Goal: Information Seeking & Learning: Learn about a topic

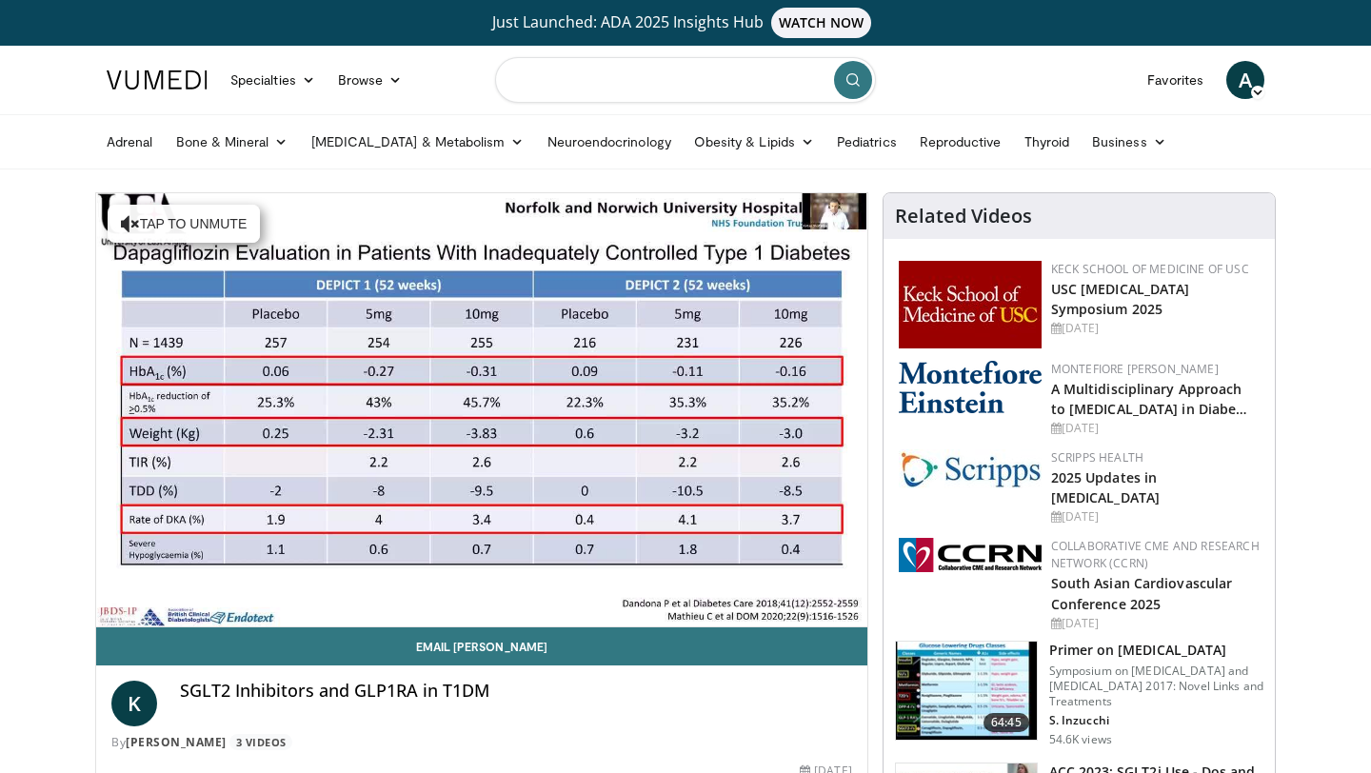
click at [555, 88] on input "Search topics, interventions" at bounding box center [685, 80] width 381 height 46
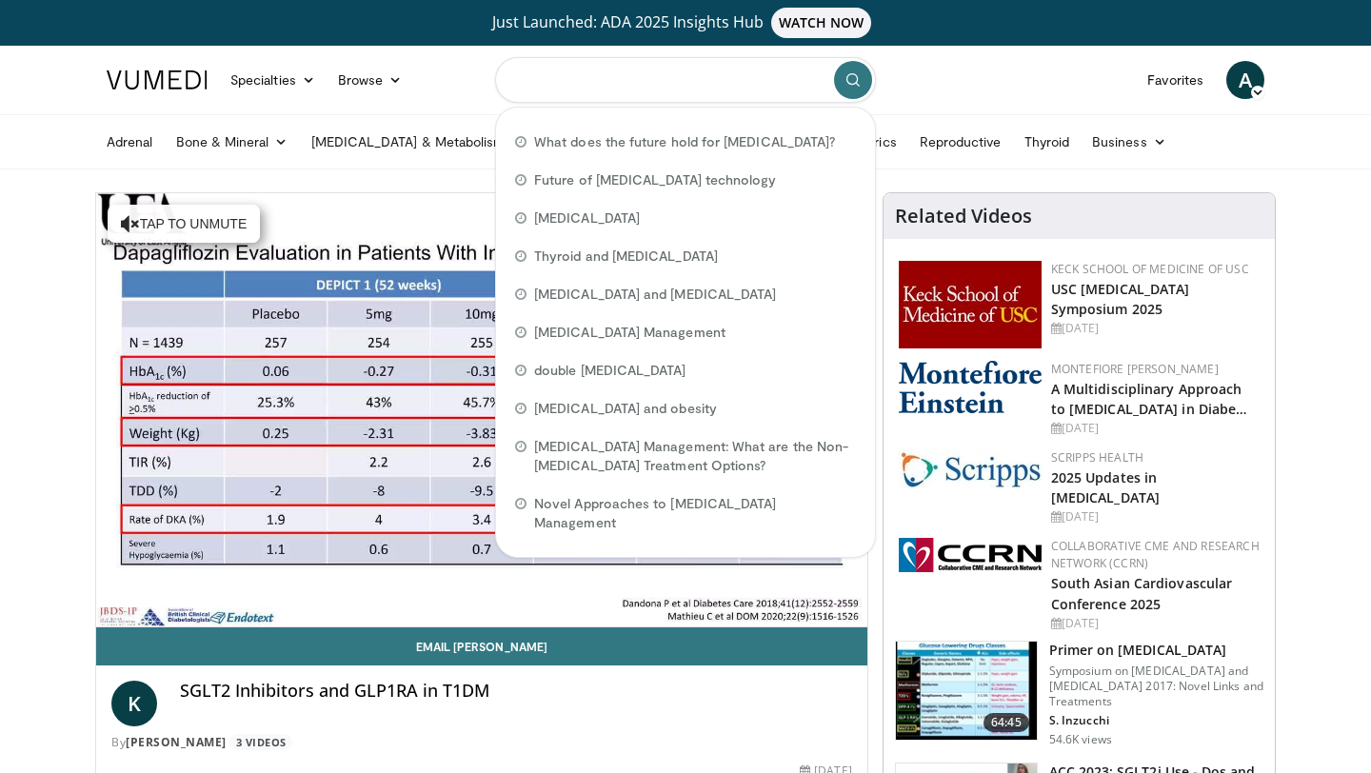
type input "*"
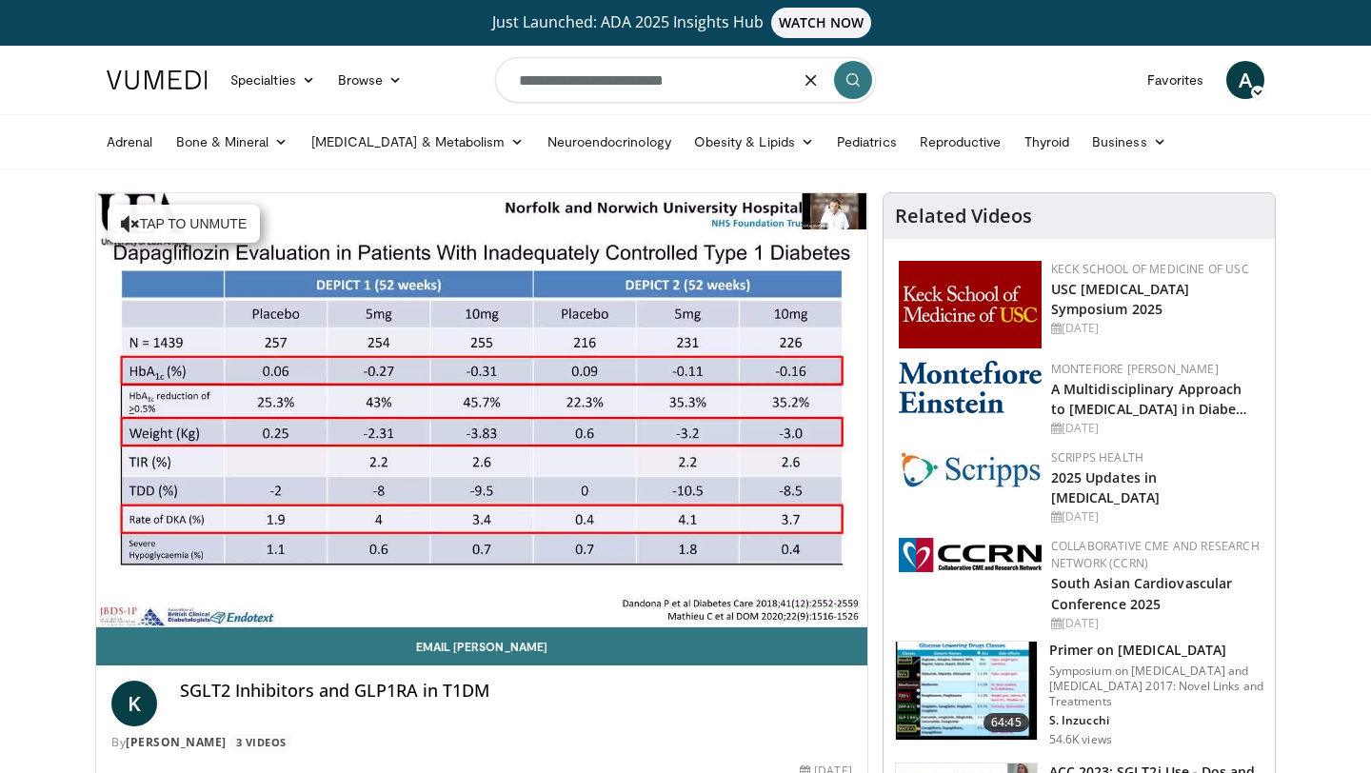
type input "**********"
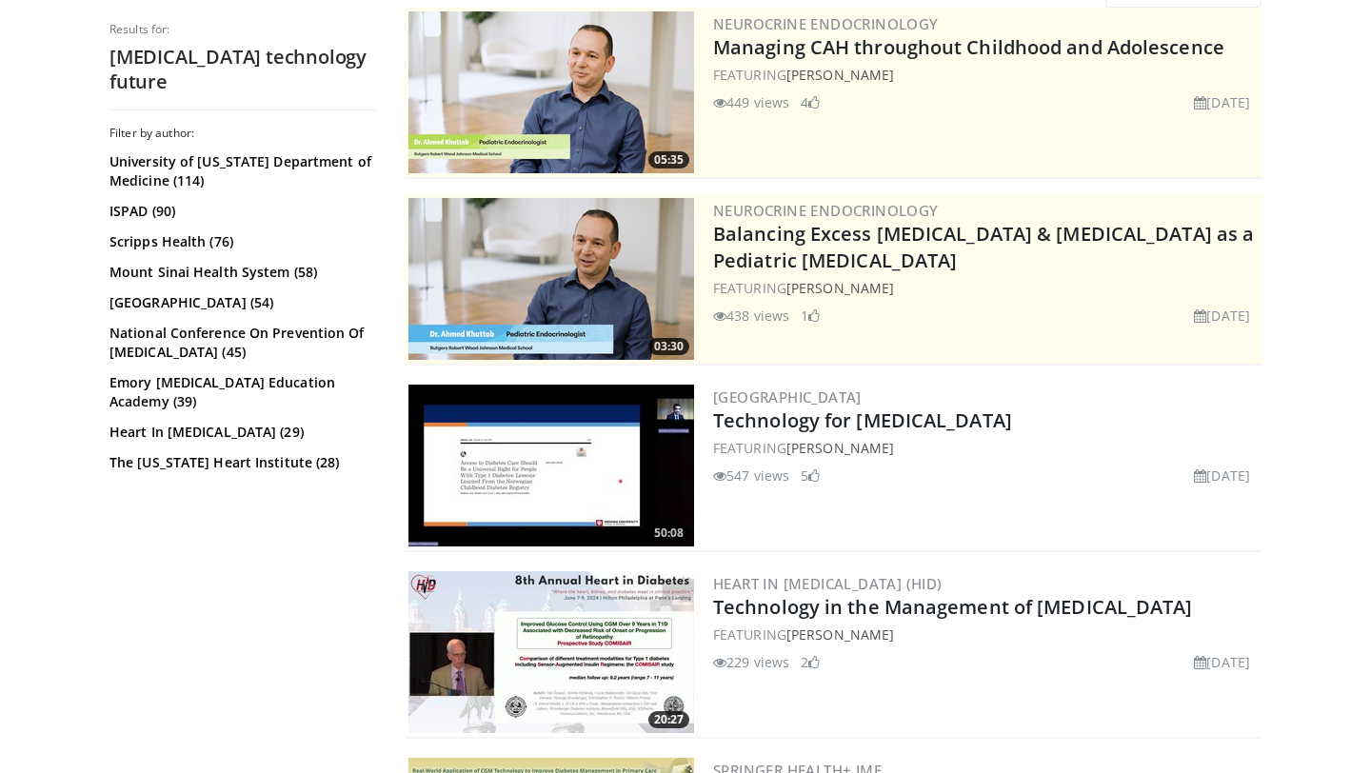
scroll to position [254, 0]
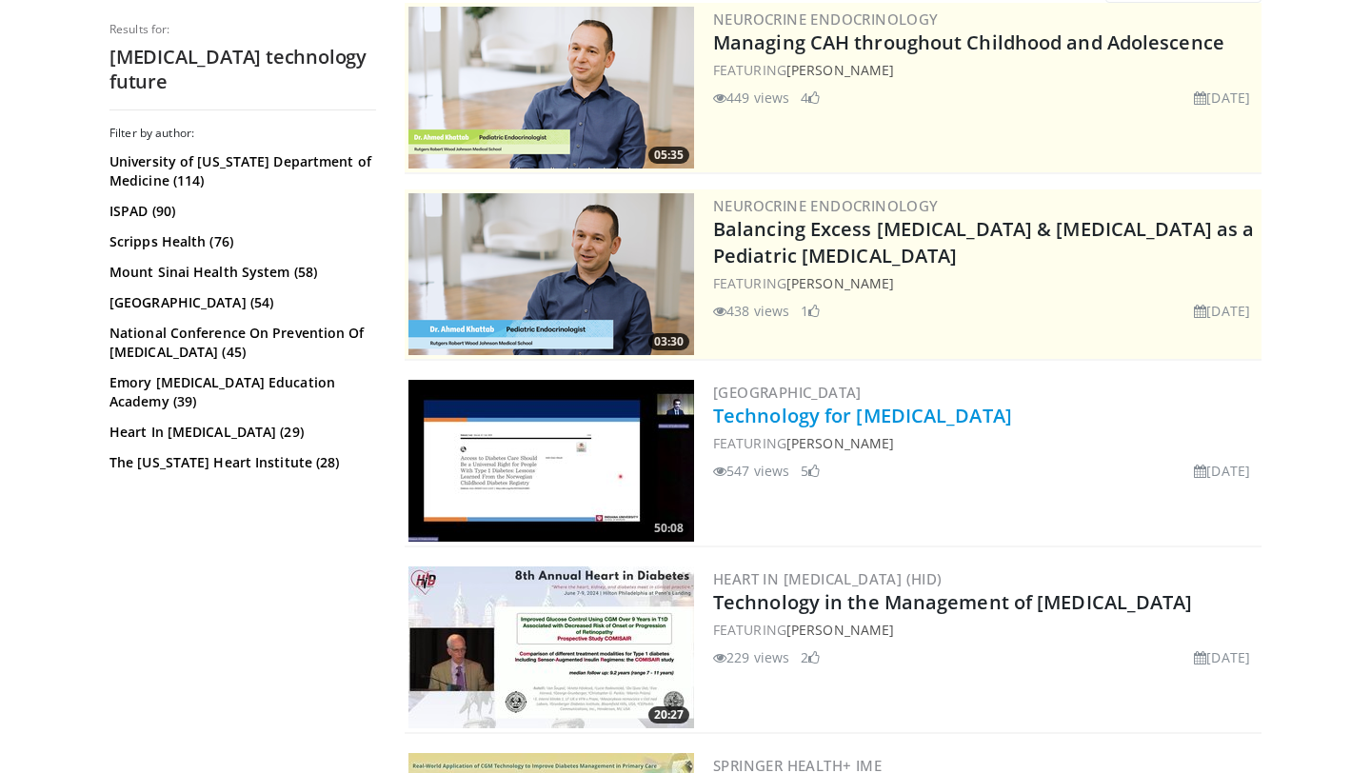
click at [925, 424] on link "Technology for [MEDICAL_DATA]" at bounding box center [862, 416] width 299 height 26
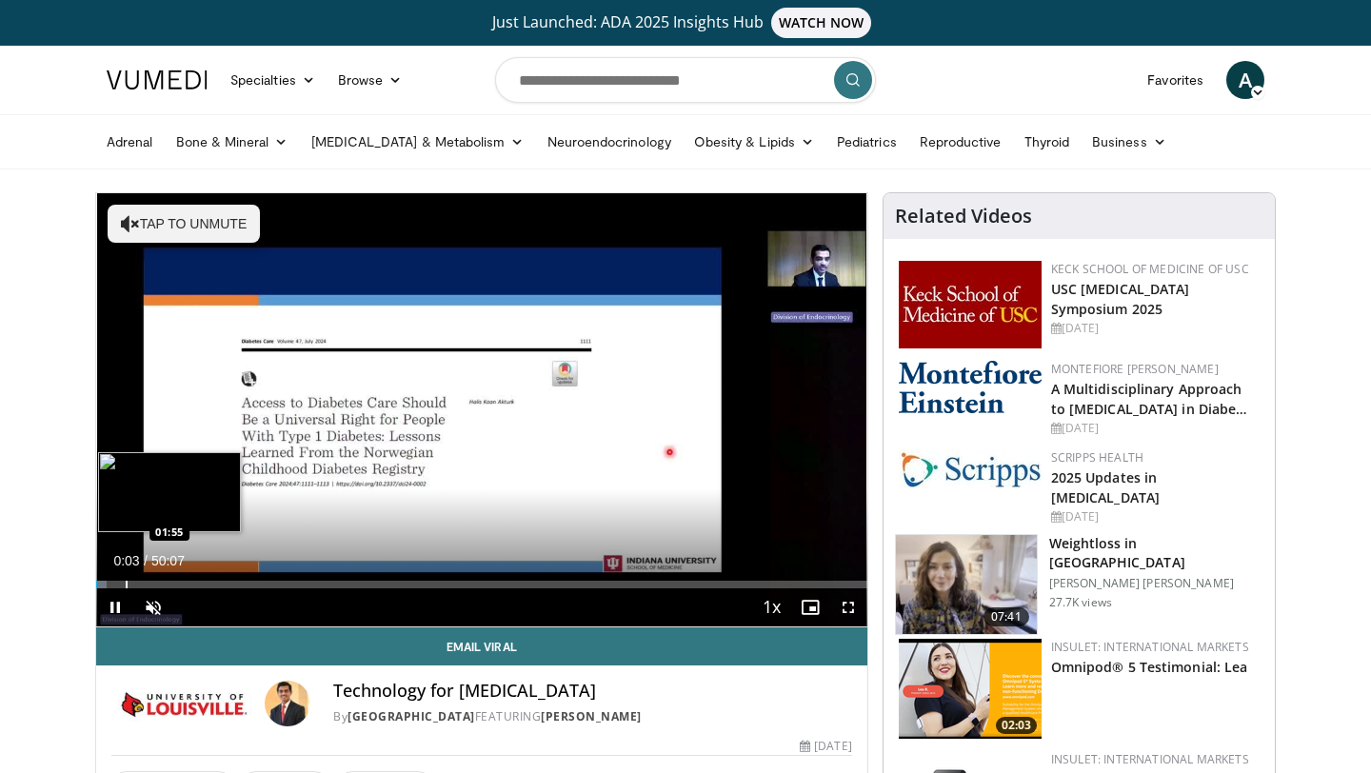
click at [126, 586] on div "Progress Bar" at bounding box center [127, 585] width 2 height 8
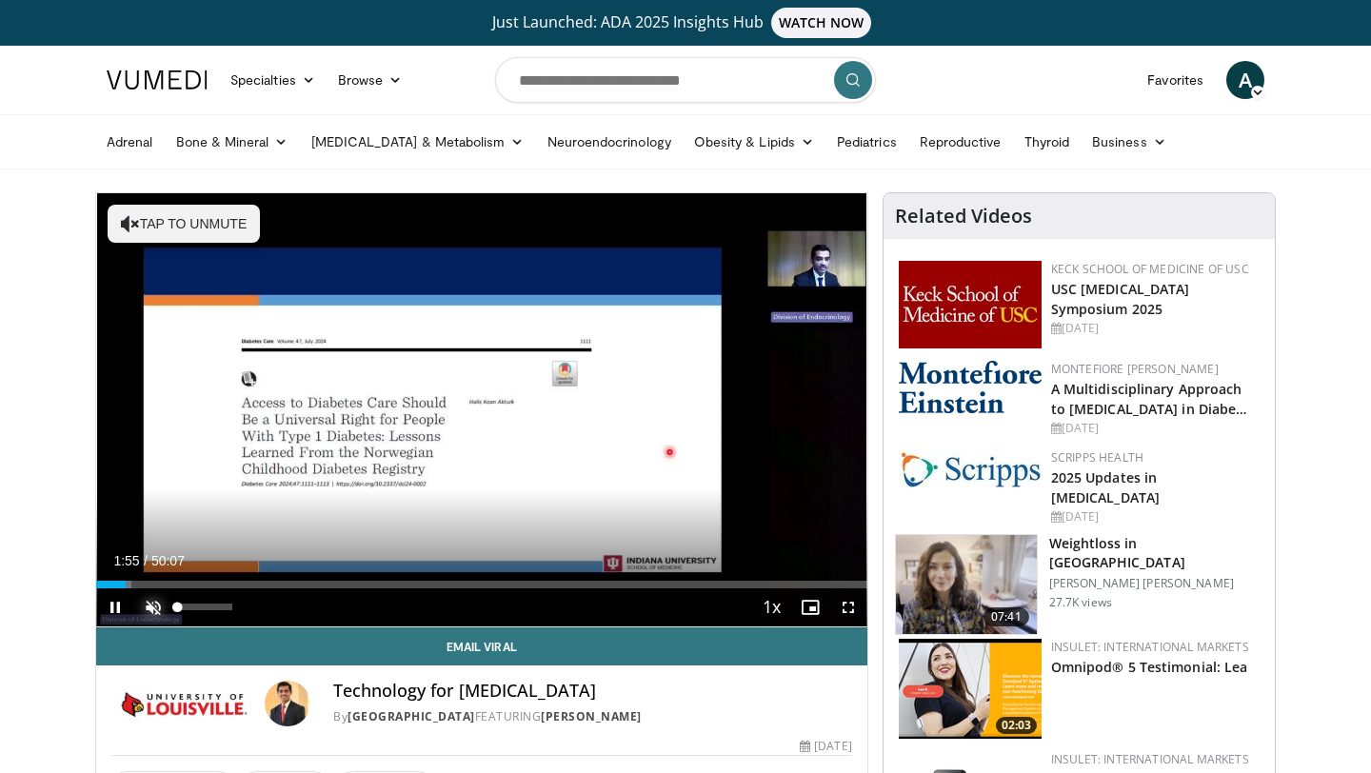
click at [146, 588] on span "Video Player" at bounding box center [153, 607] width 38 height 38
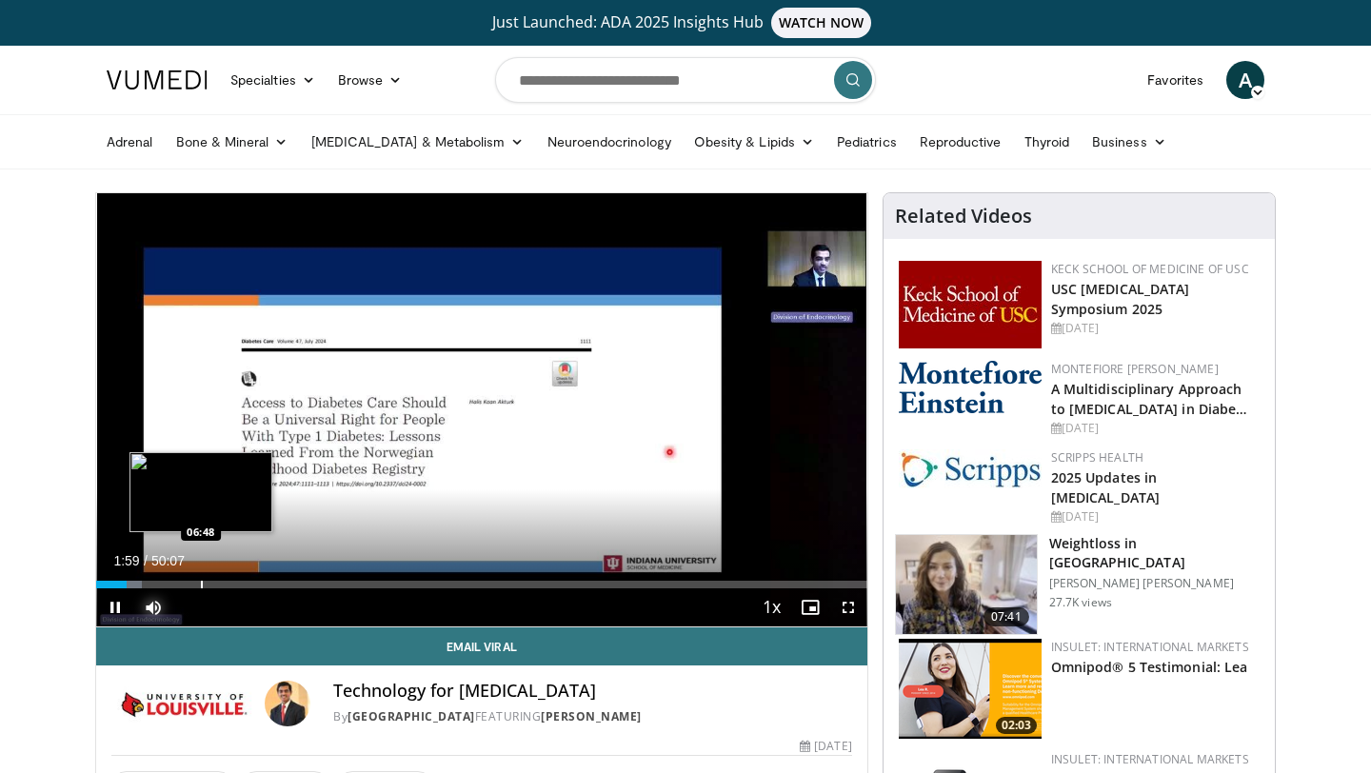
click at [201, 586] on div "Progress Bar" at bounding box center [202, 585] width 2 height 8
click at [212, 586] on div "Progress Bar" at bounding box center [213, 585] width 2 height 8
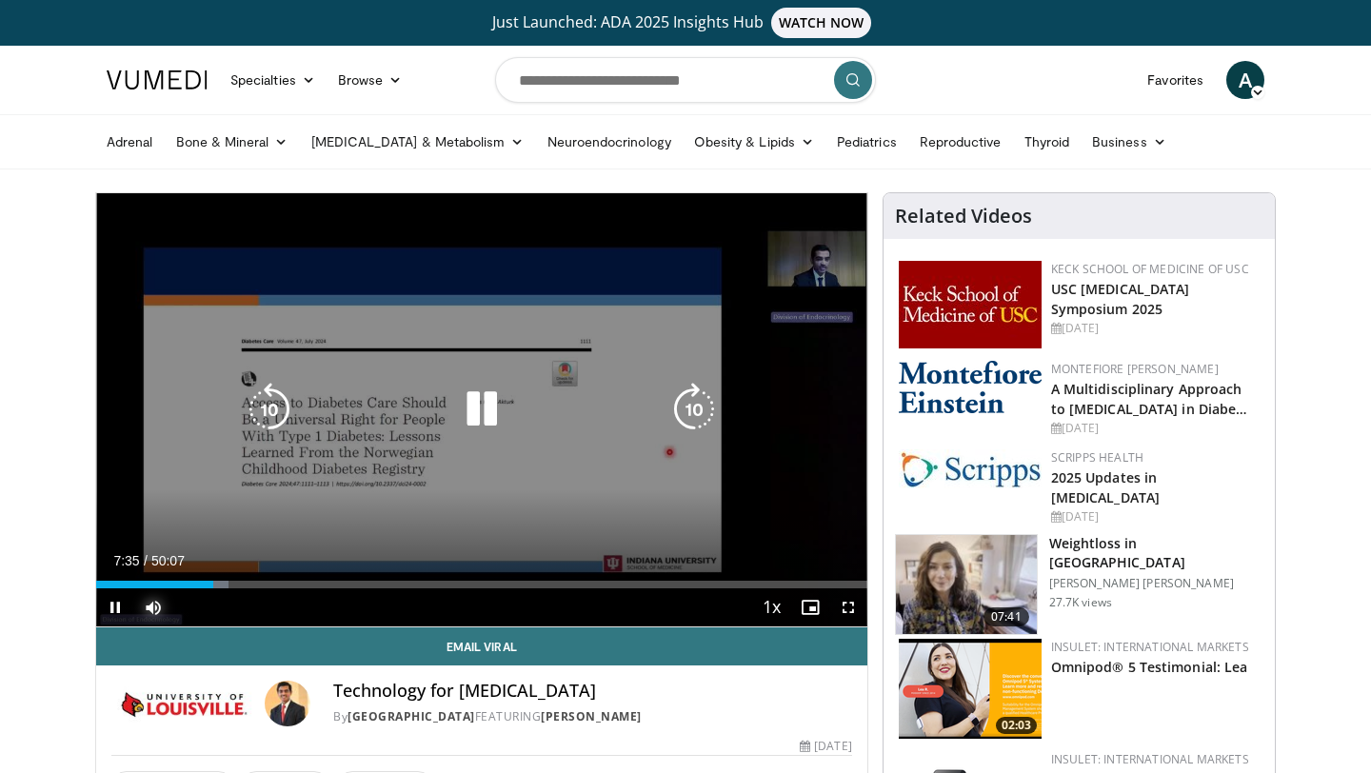
click at [0, 0] on div "Progress Bar" at bounding box center [0, 0] width 0 height 0
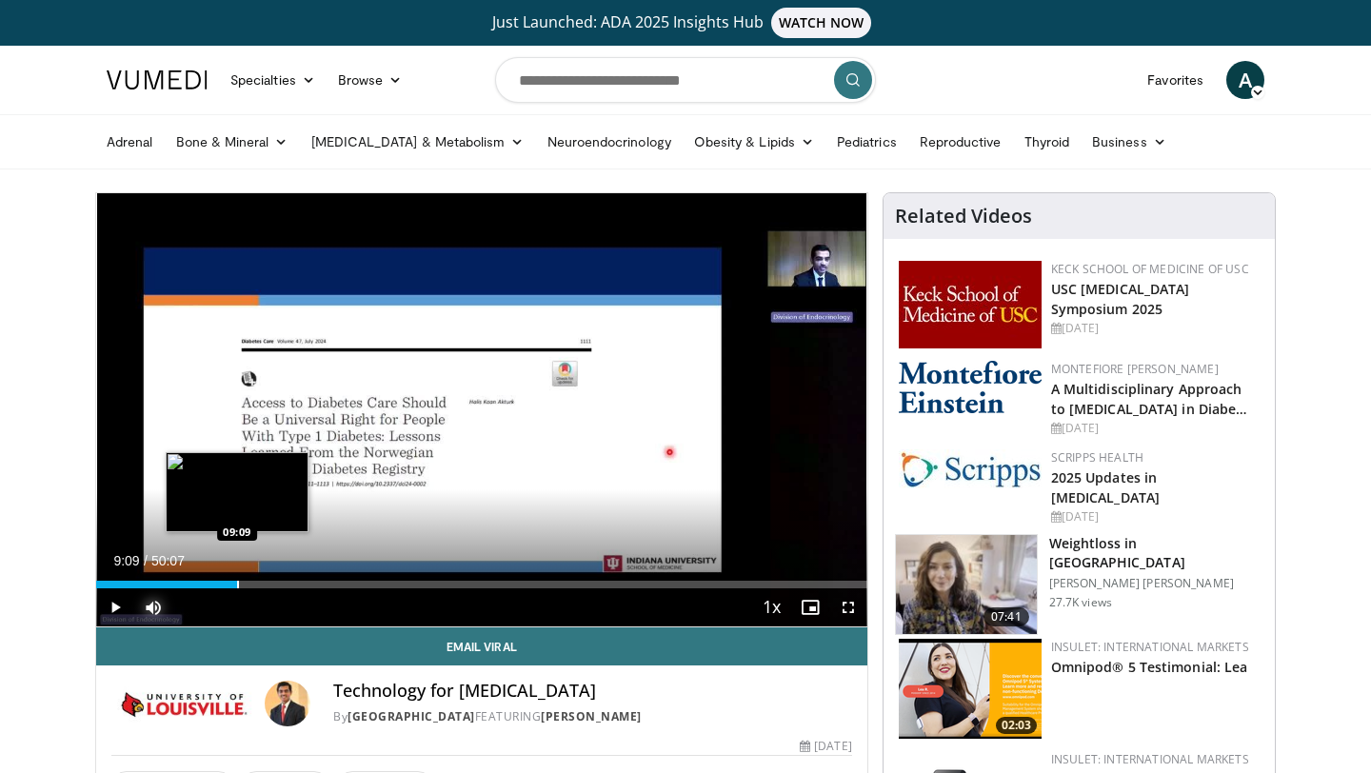
click at [237, 585] on div "Progress Bar" at bounding box center [238, 585] width 2 height 8
click at [250, 586] on div "Progress Bar" at bounding box center [251, 585] width 2 height 8
click at [265, 586] on div "Loaded : 22.43% 11:00 11:00" at bounding box center [481, 585] width 771 height 8
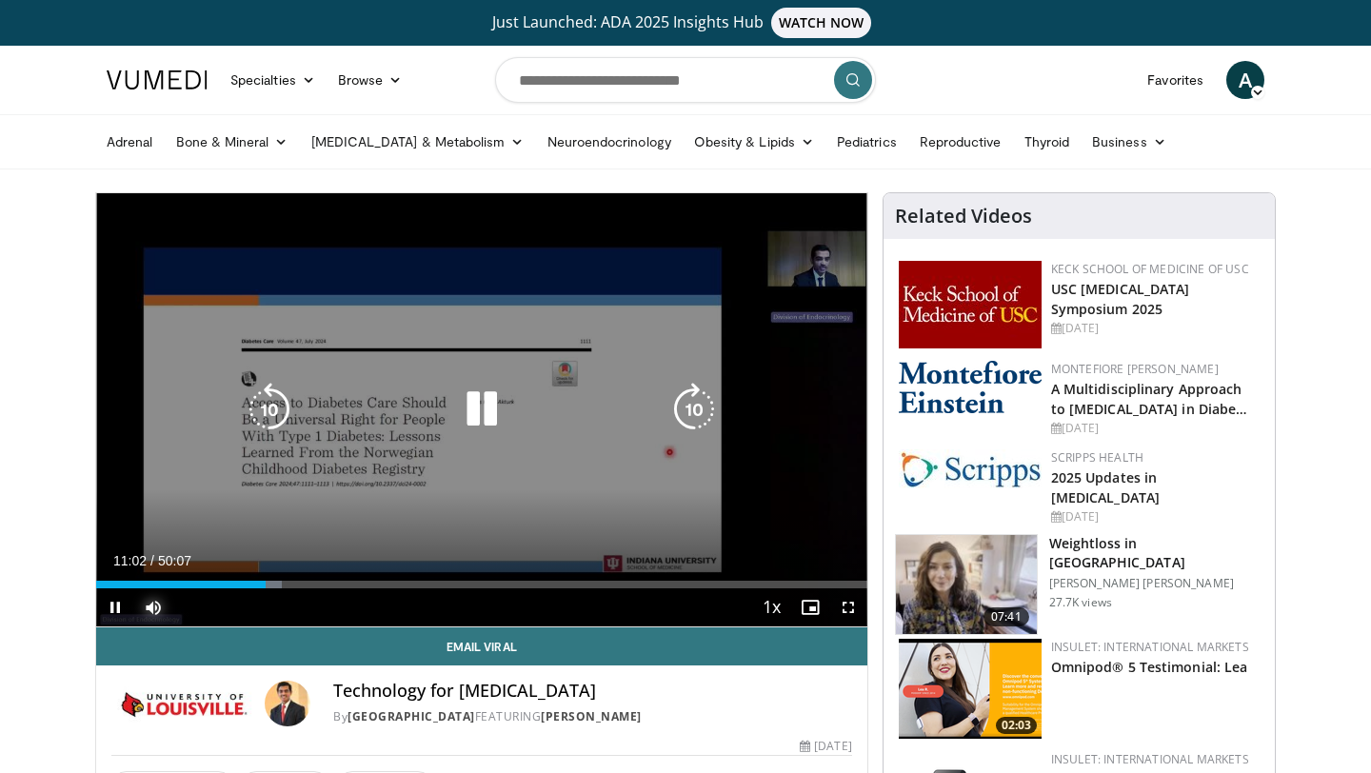
click at [0, 0] on div "Progress Bar" at bounding box center [0, 0] width 0 height 0
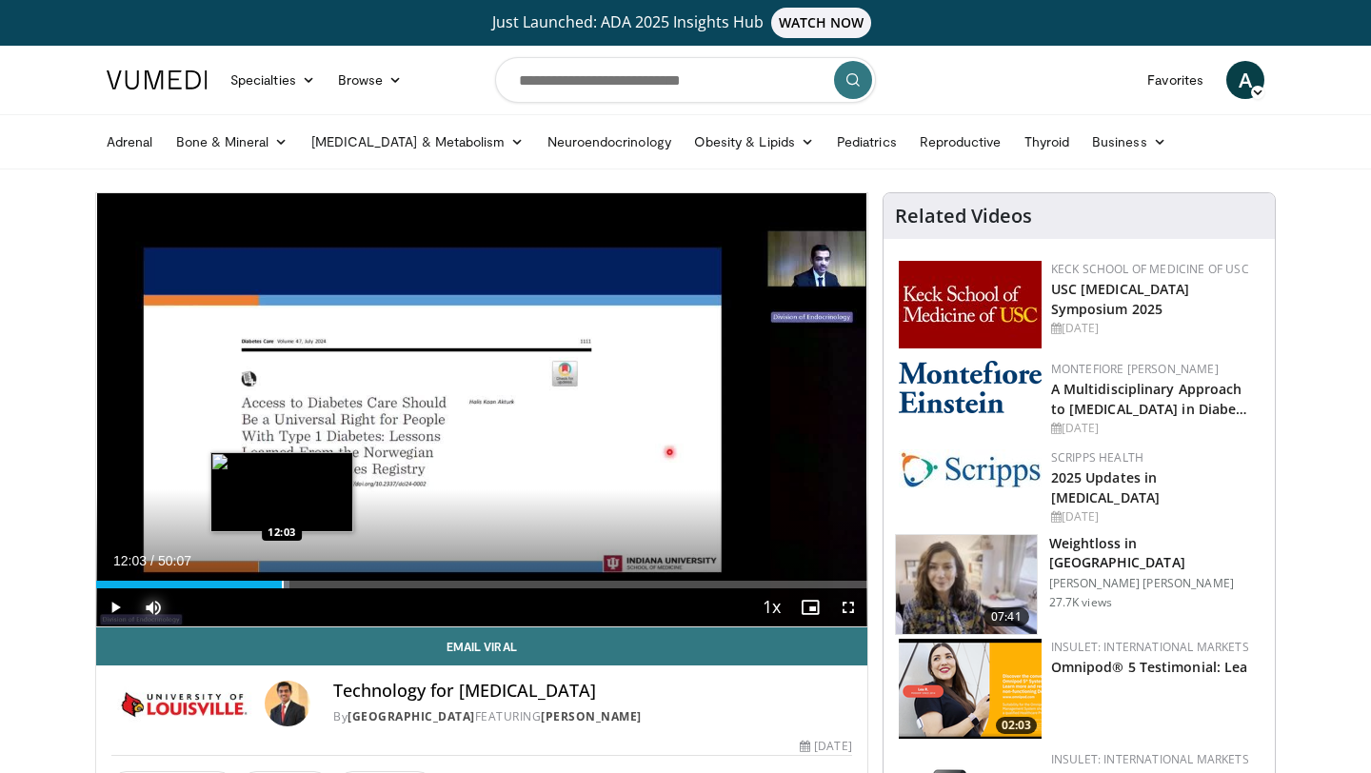
click at [282, 583] on div "Progress Bar" at bounding box center [283, 585] width 2 height 8
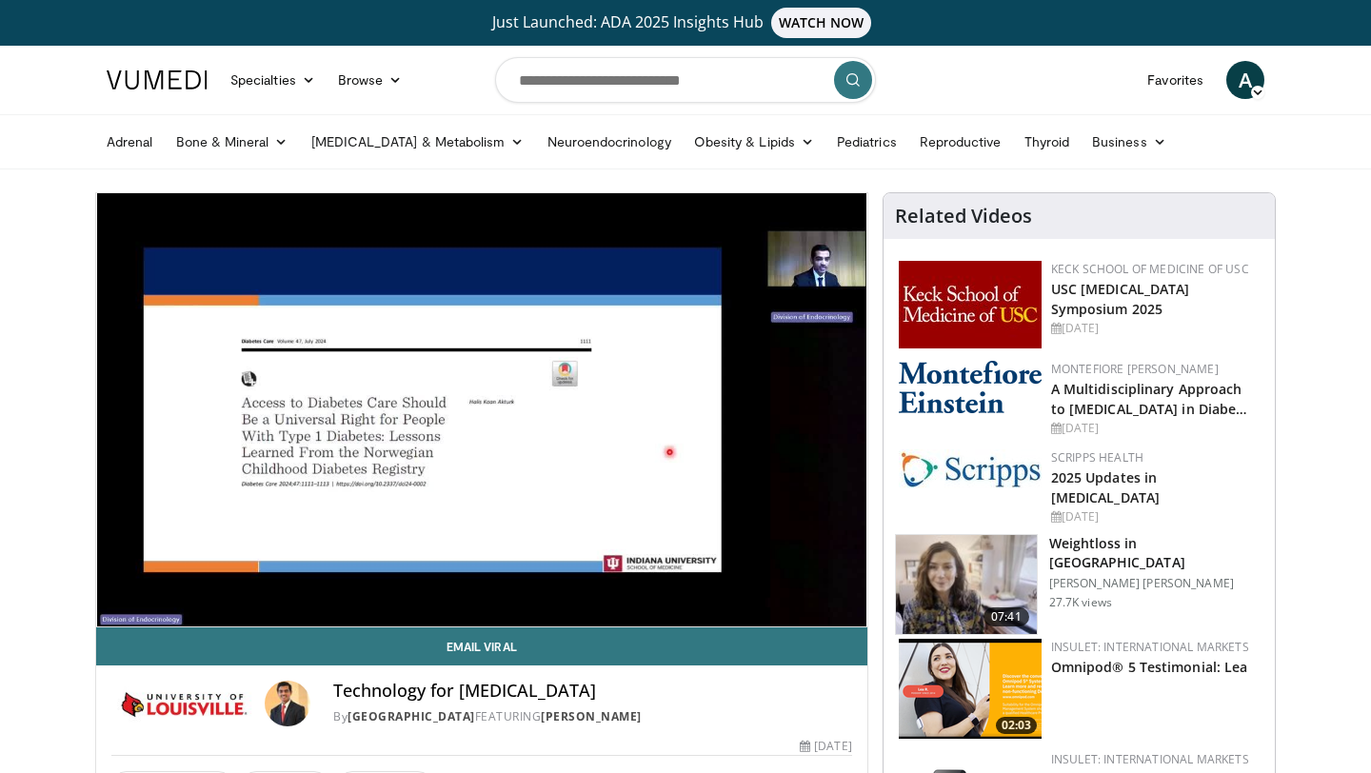
click at [296, 584] on video-js "**********" at bounding box center [481, 410] width 771 height 434
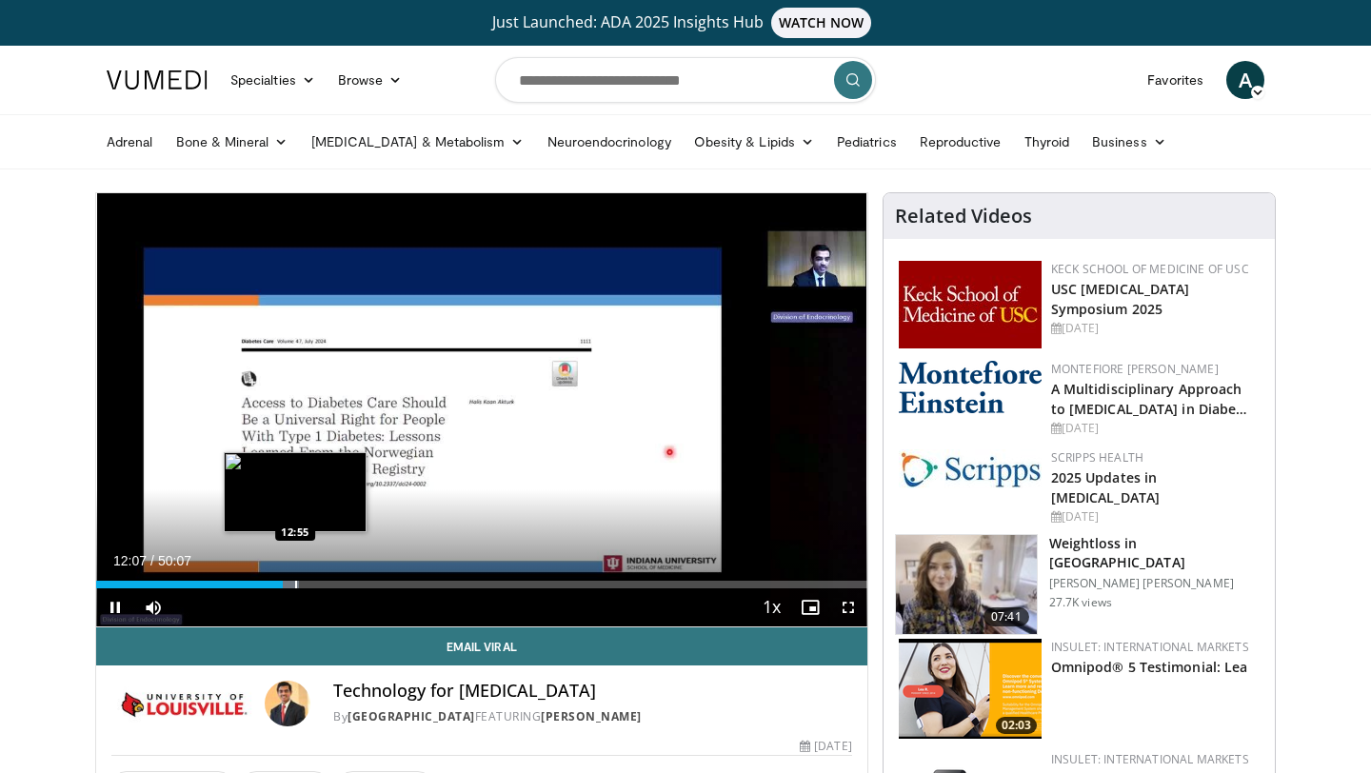
click at [295, 585] on div "Progress Bar" at bounding box center [296, 585] width 2 height 8
click at [313, 585] on div "Progress Bar" at bounding box center [314, 585] width 2 height 8
click at [328, 587] on div "Progress Bar" at bounding box center [329, 585] width 2 height 8
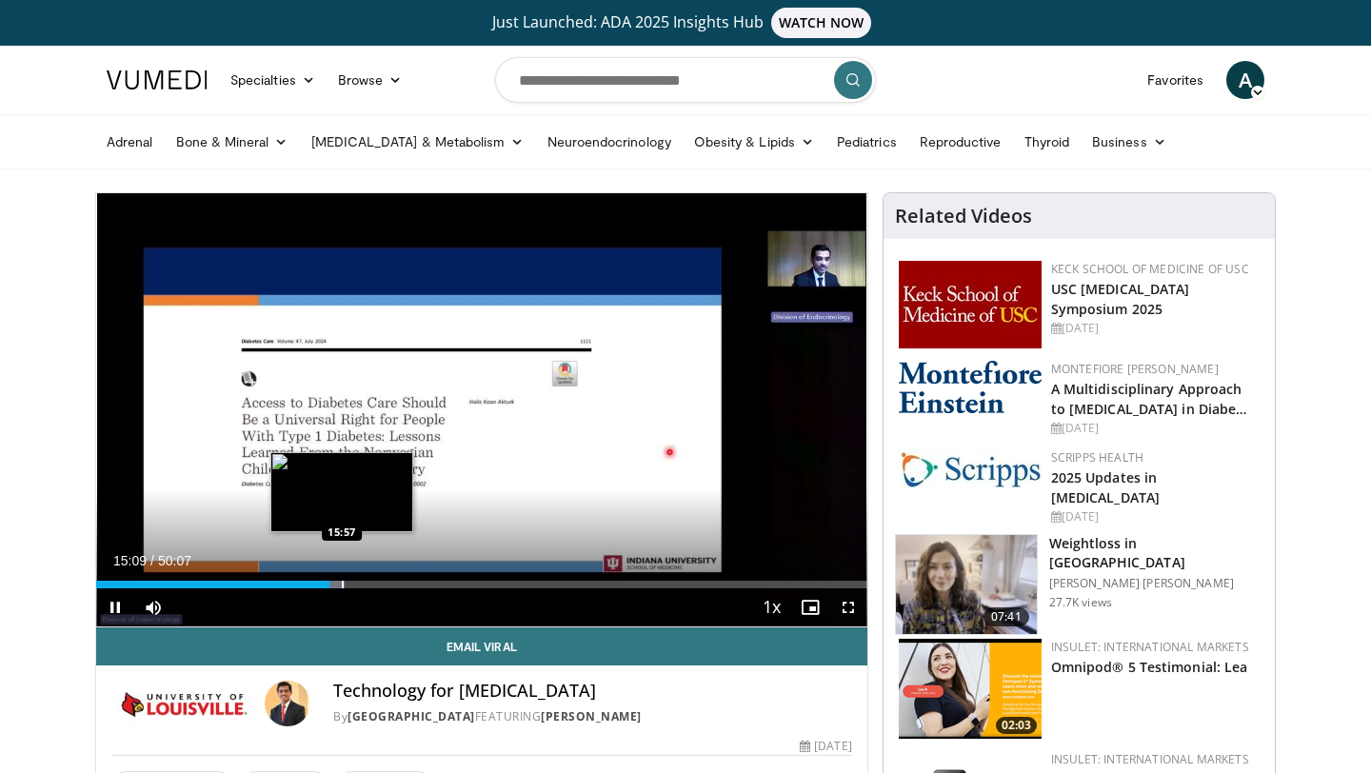
click at [342, 586] on div "Progress Bar" at bounding box center [343, 585] width 2 height 8
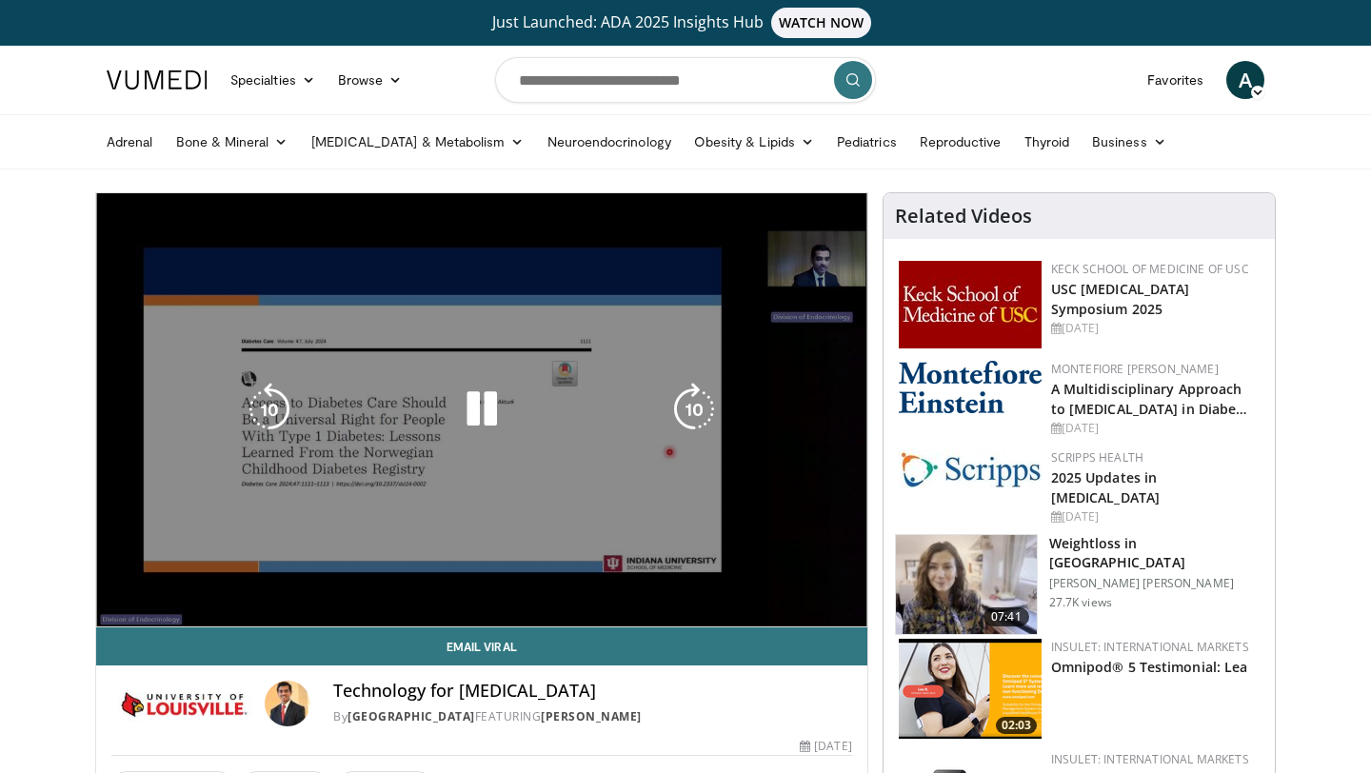
click at [353, 582] on div "10 seconds Tap to unmute" at bounding box center [481, 409] width 771 height 433
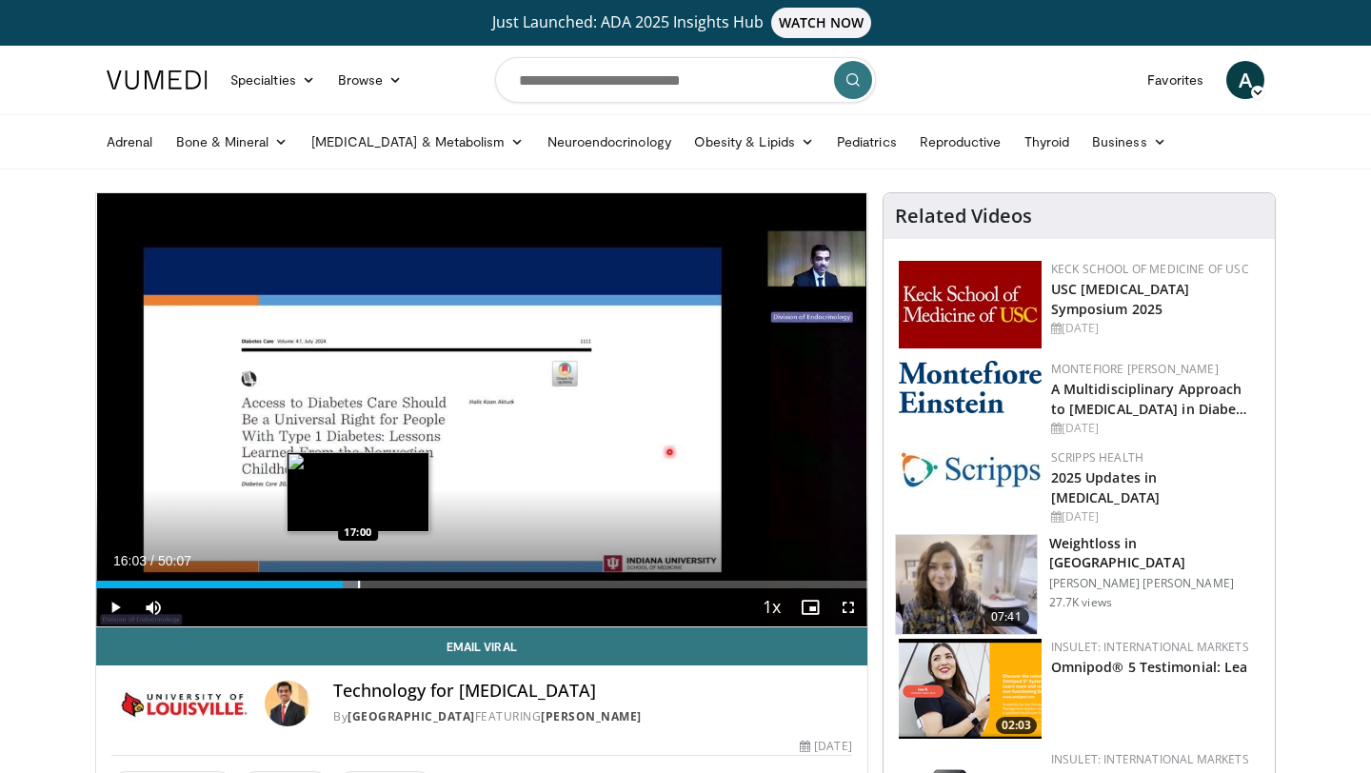
click at [358, 585] on div "Progress Bar" at bounding box center [359, 585] width 2 height 8
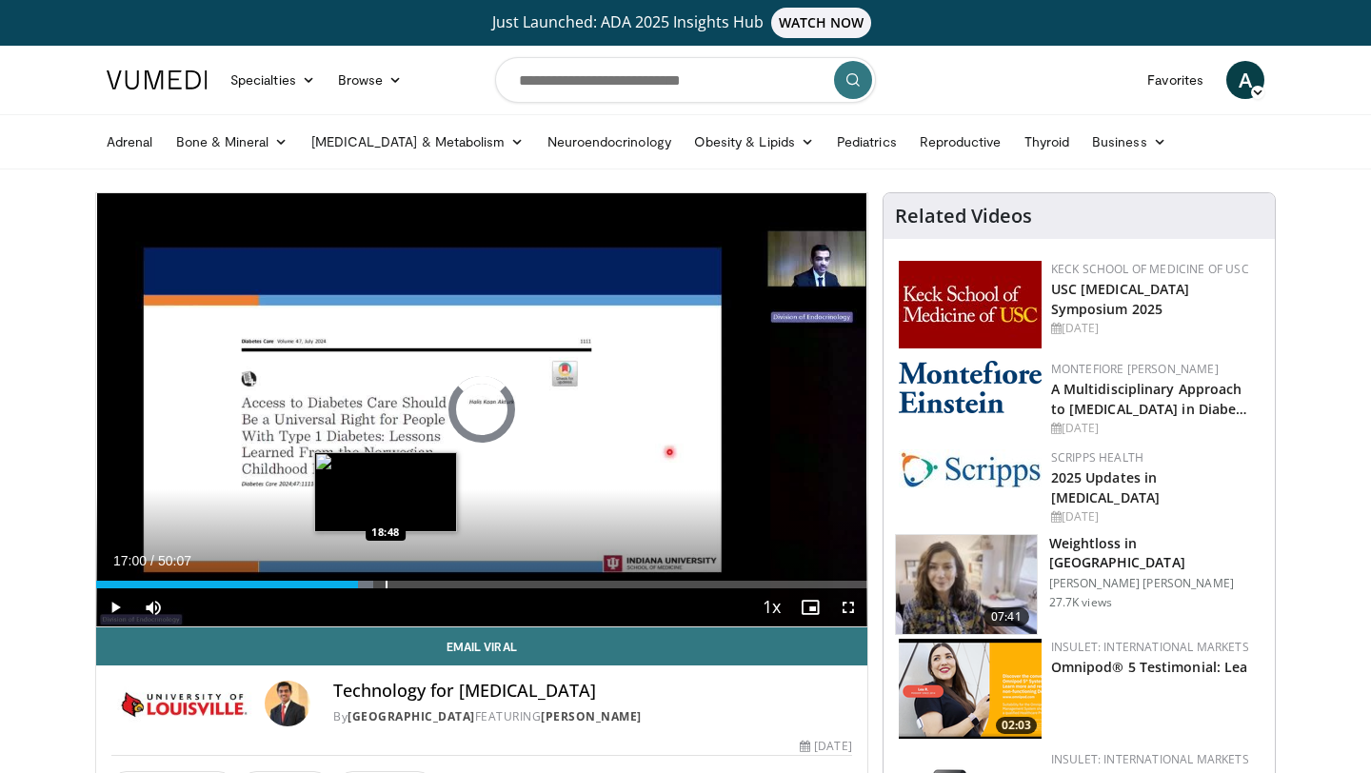
click at [386, 586] on div "Progress Bar" at bounding box center [387, 585] width 2 height 8
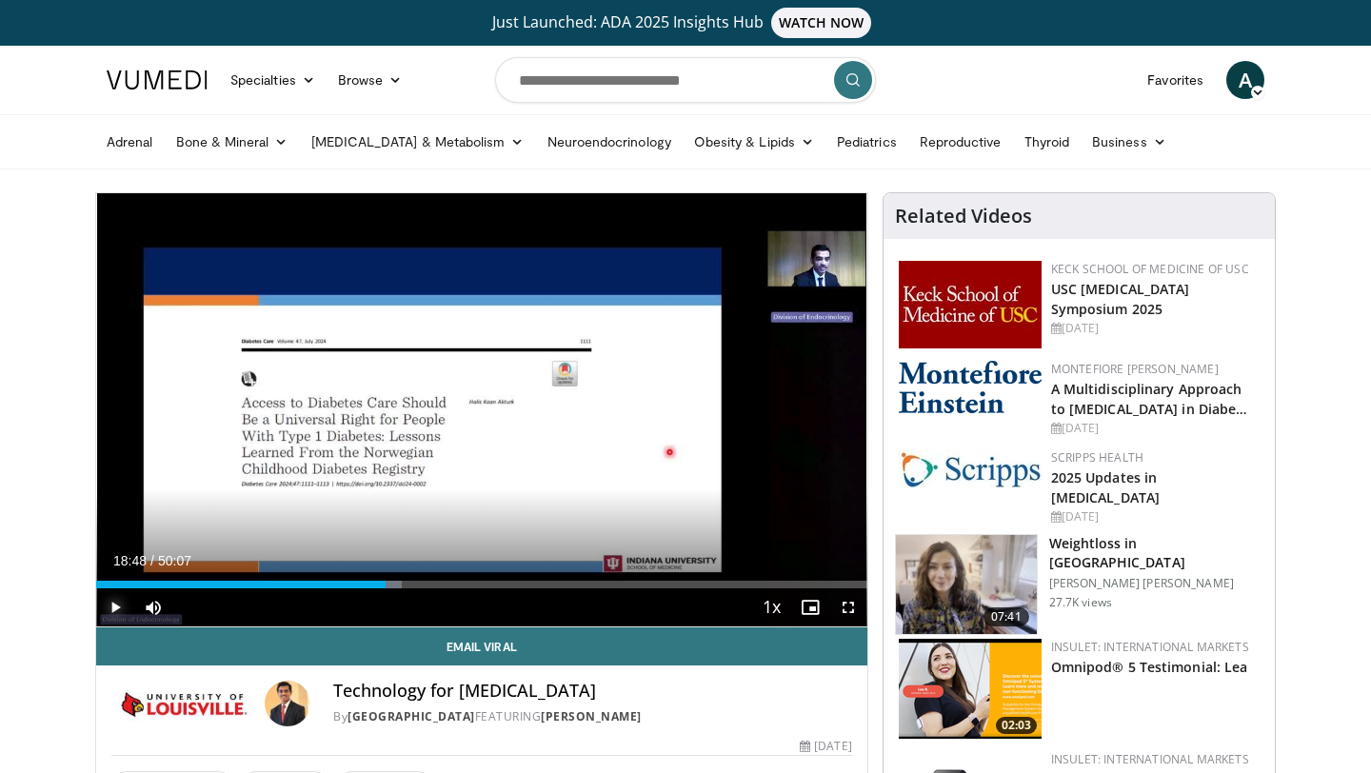
click at [122, 607] on span "Video Player" at bounding box center [115, 607] width 38 height 38
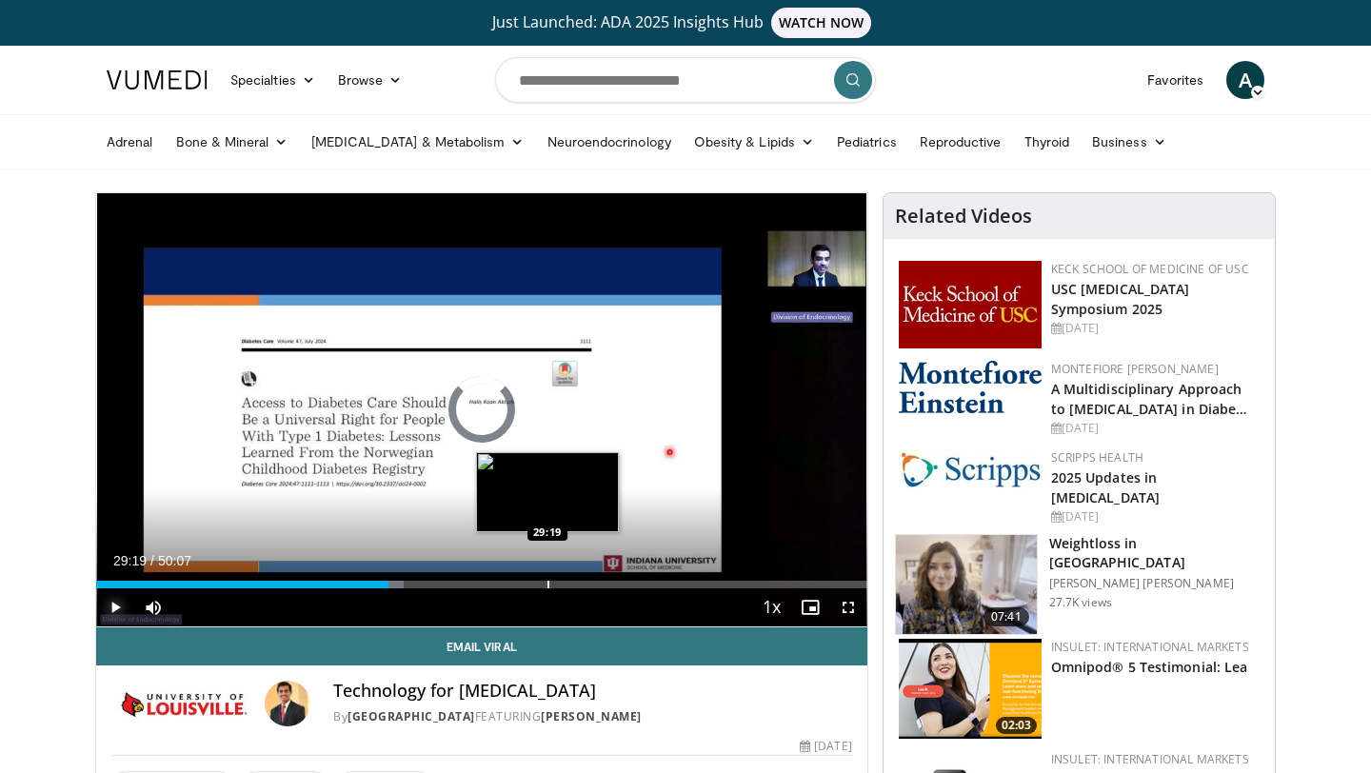
click at [547, 582] on div "Progress Bar" at bounding box center [548, 585] width 2 height 8
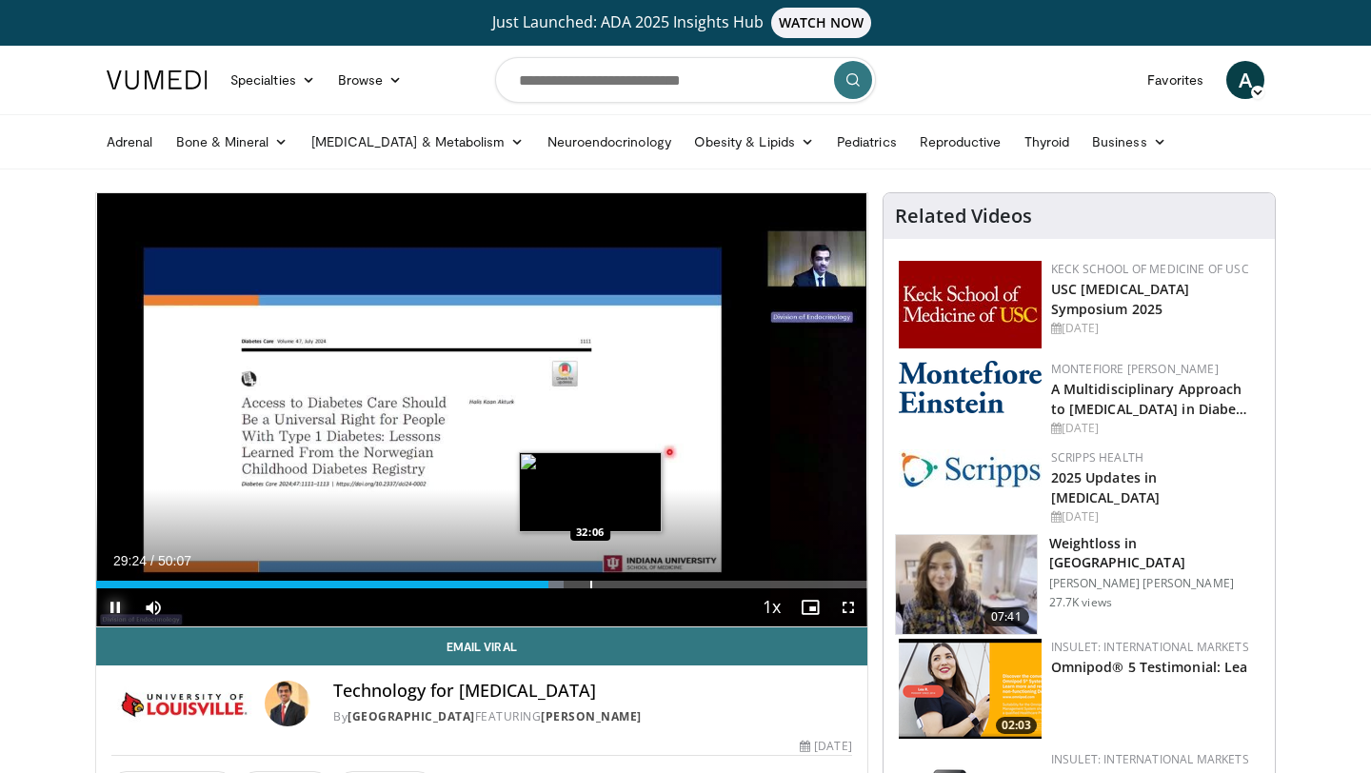
click at [590, 584] on div "Progress Bar" at bounding box center [591, 585] width 2 height 8
click at [624, 582] on div "Progress Bar" at bounding box center [625, 585] width 2 height 8
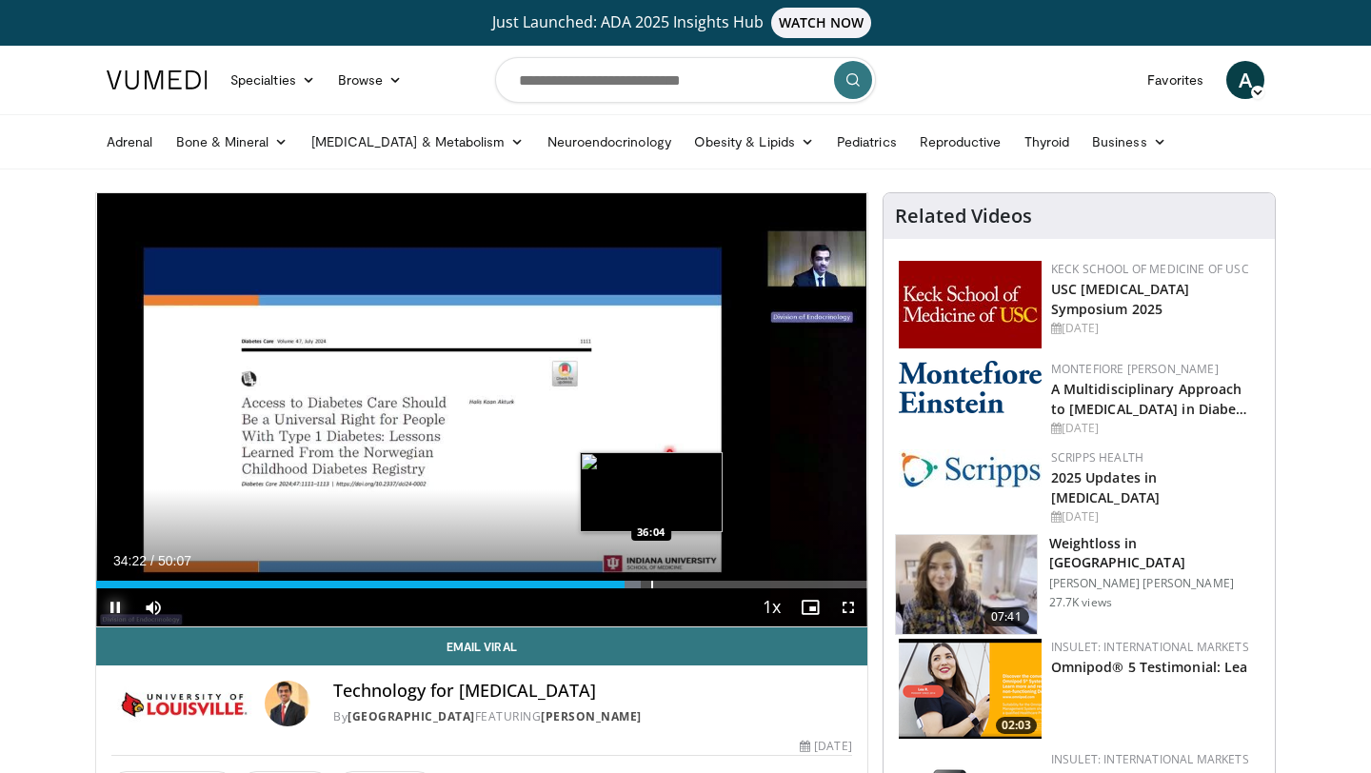
click at [651, 582] on div "Progress Bar" at bounding box center [652, 585] width 2 height 8
click at [675, 585] on div "Progress Bar" at bounding box center [676, 585] width 2 height 8
click at [687, 582] on div "Progress Bar" at bounding box center [688, 585] width 2 height 8
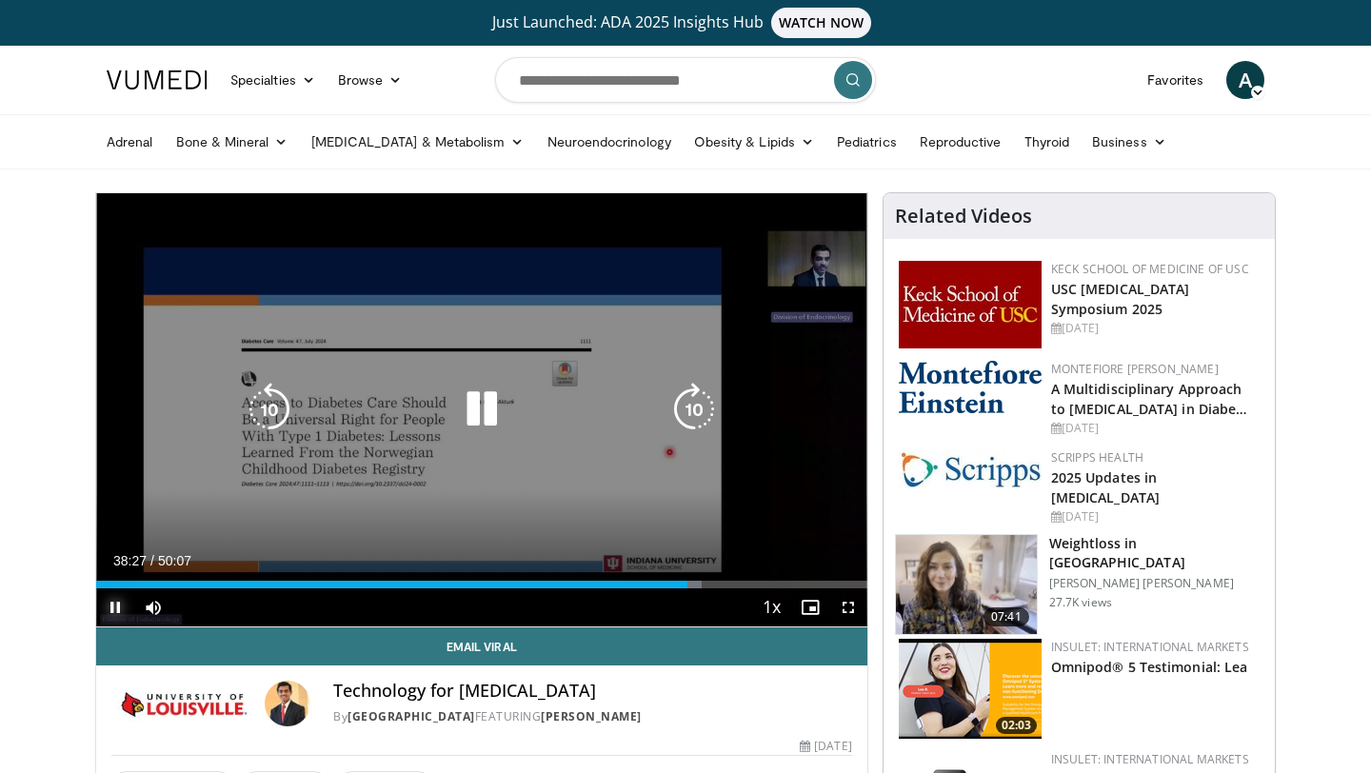
click at [0, 0] on div "Progress Bar" at bounding box center [0, 0] width 0 height 0
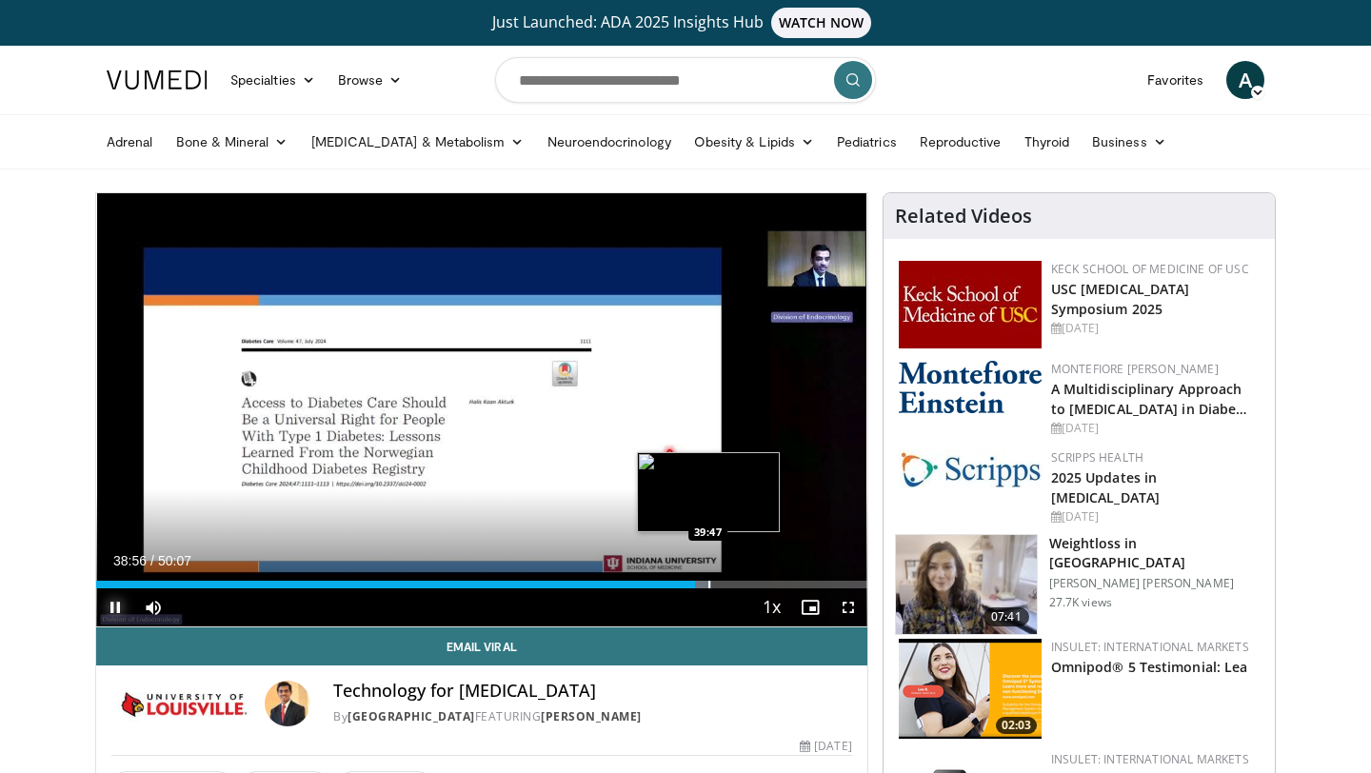
click at [708, 585] on div "Progress Bar" at bounding box center [709, 585] width 2 height 8
click at [853, 608] on span "Video Player" at bounding box center [848, 607] width 38 height 38
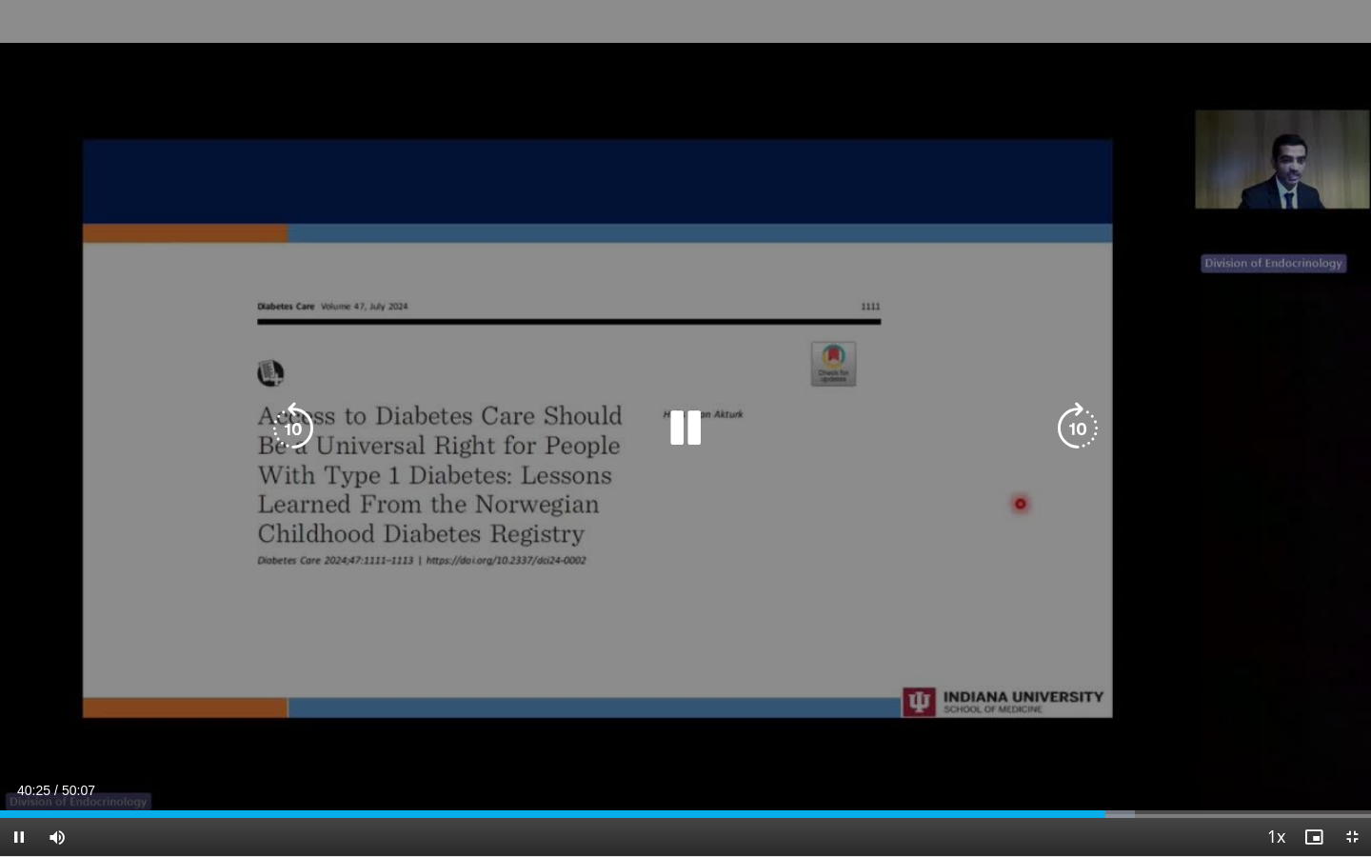
click at [1081, 435] on icon "Video Player" at bounding box center [1077, 428] width 53 height 53
click at [1075, 433] on icon "Video Player" at bounding box center [1077, 428] width 53 height 53
click at [1074, 419] on icon "Video Player" at bounding box center [1077, 428] width 53 height 53
click at [1078, 420] on icon "Video Player" at bounding box center [1077, 428] width 53 height 53
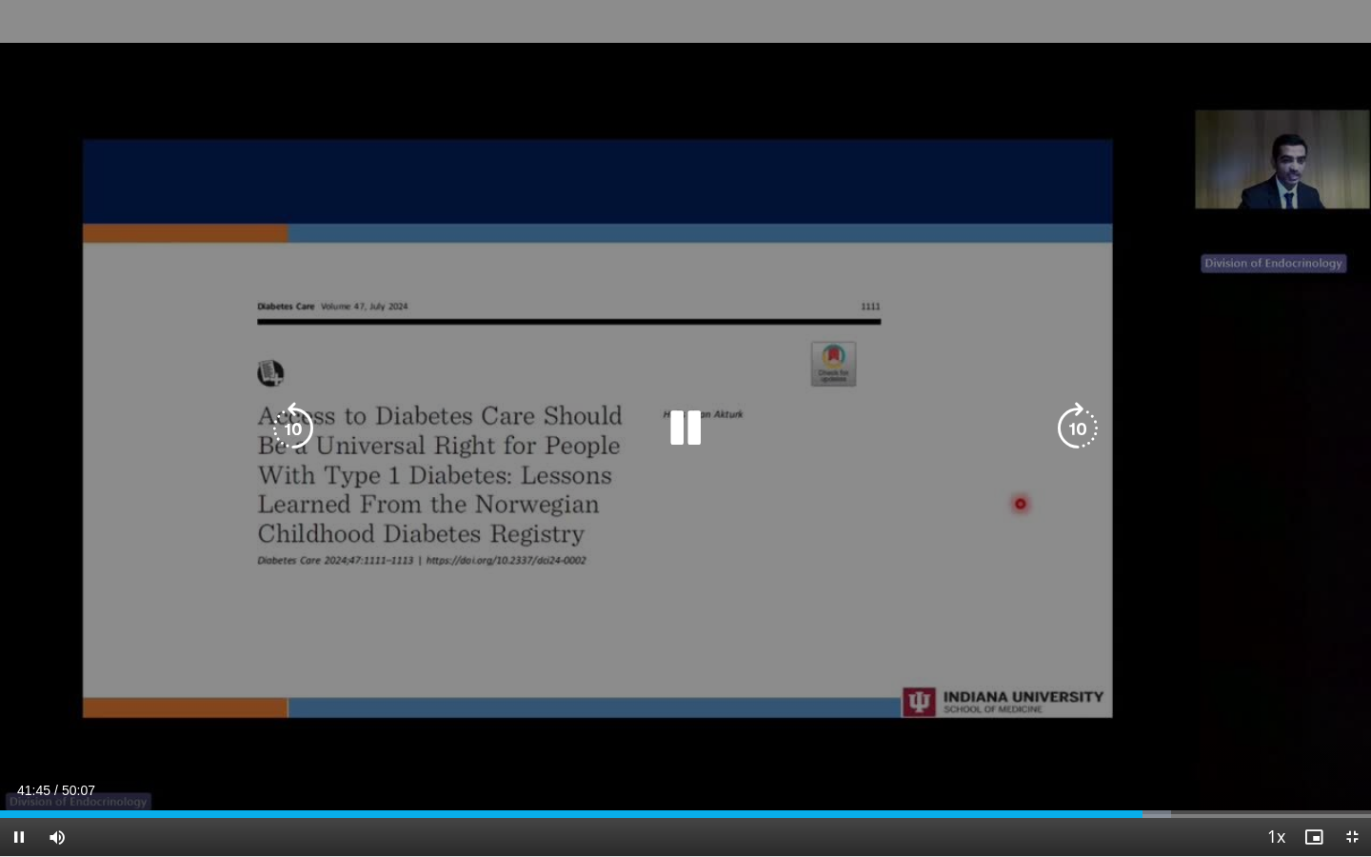
click at [1091, 425] on icon "Video Player" at bounding box center [1077, 428] width 53 height 53
click at [1081, 426] on icon "Video Player" at bounding box center [1077, 428] width 53 height 53
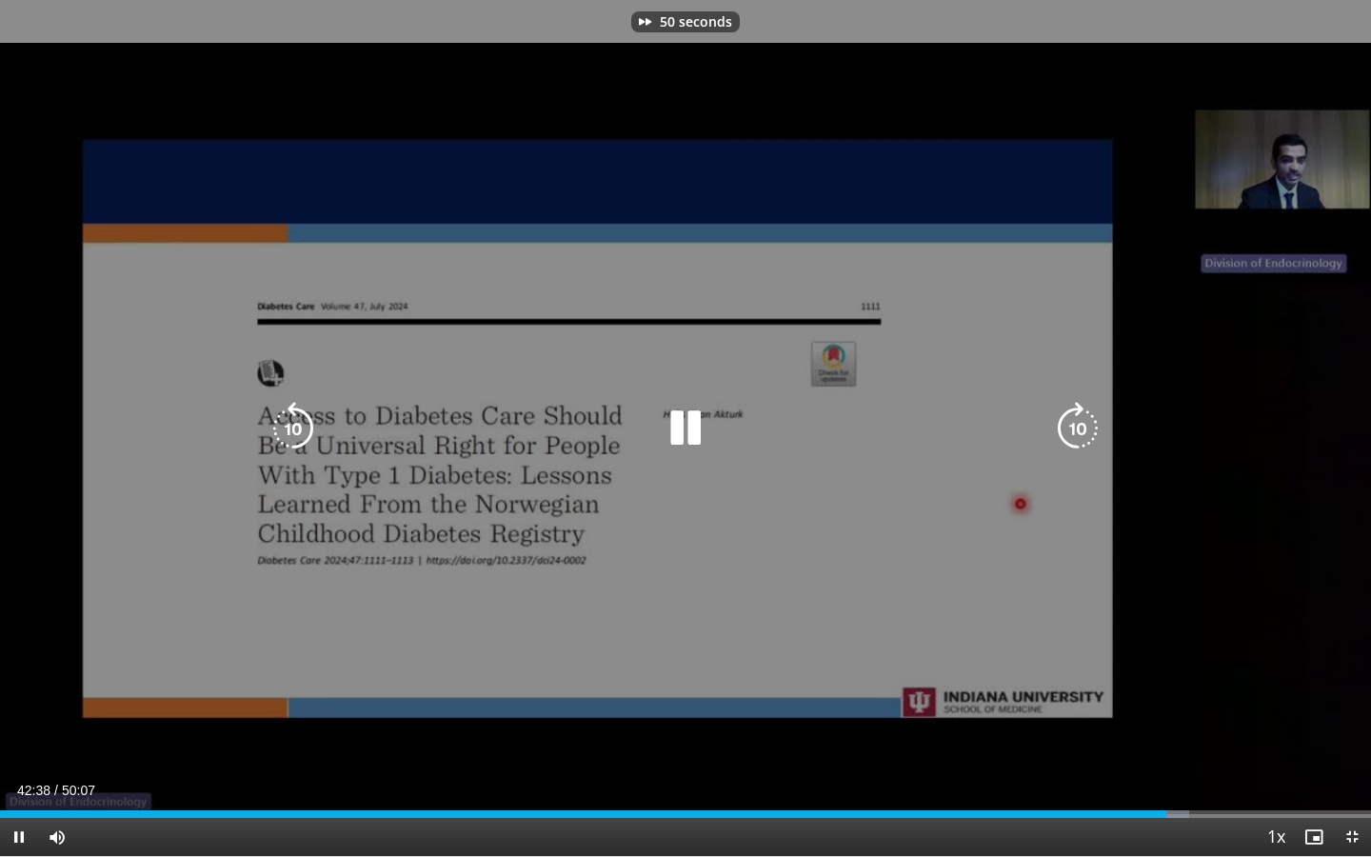
click at [1081, 426] on icon "Video Player" at bounding box center [1077, 428] width 53 height 53
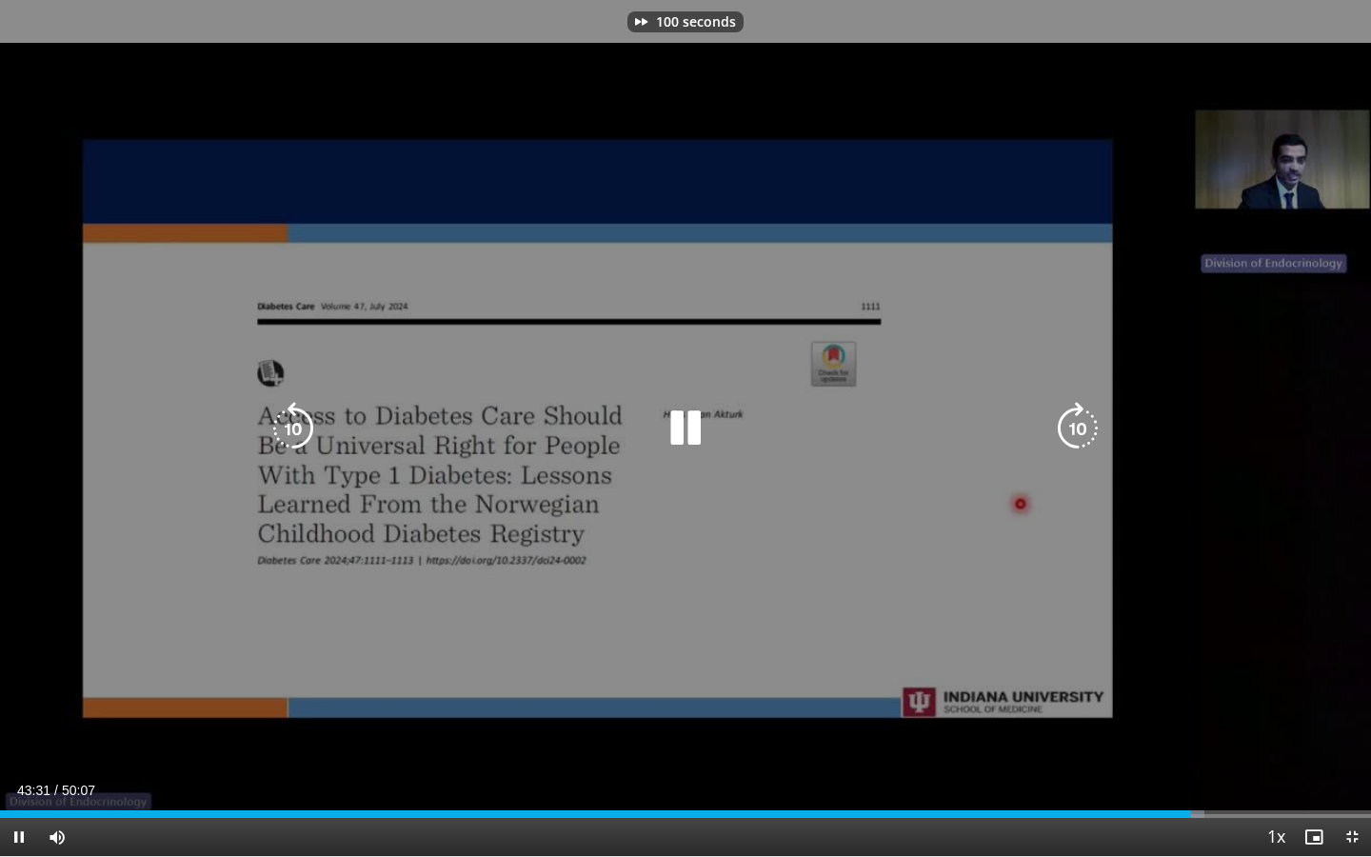
click at [1081, 426] on icon "Video Player" at bounding box center [1077, 428] width 53 height 53
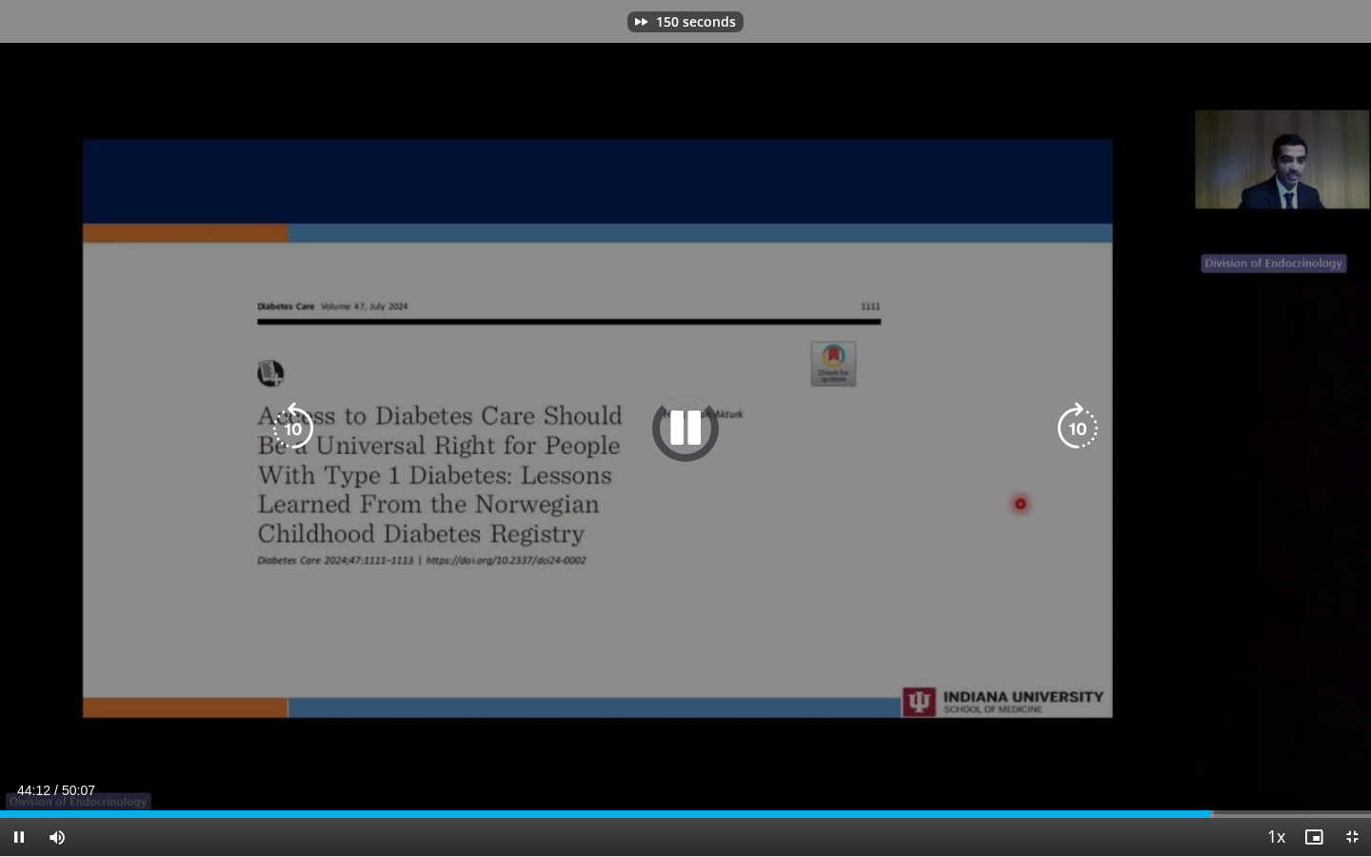
click at [1081, 426] on icon "Video Player" at bounding box center [1077, 428] width 53 height 53
click at [1078, 431] on icon "Video Player" at bounding box center [1077, 428] width 53 height 53
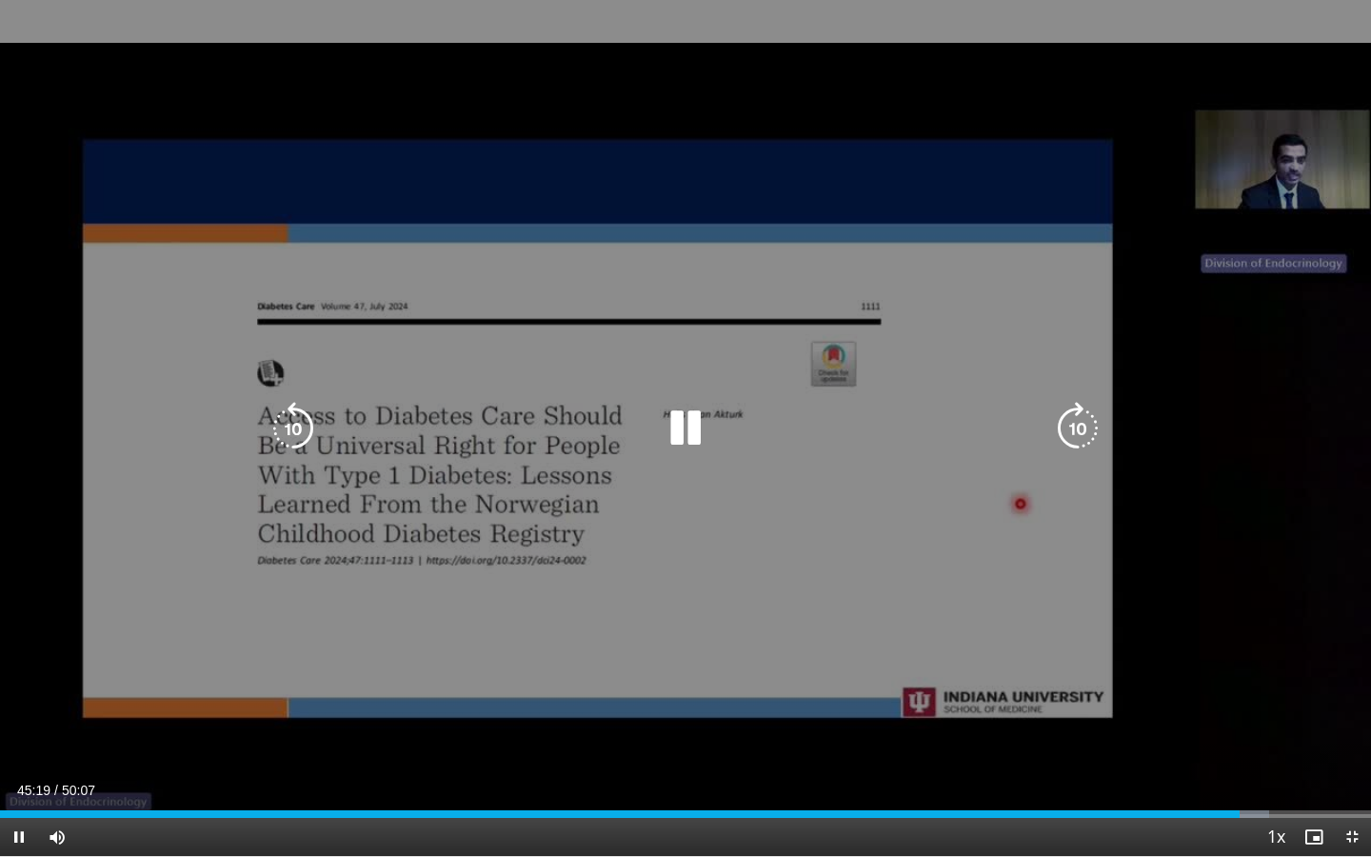
click at [1078, 431] on icon "Video Player" at bounding box center [1077, 428] width 53 height 53
click at [1081, 454] on div "40 seconds Tap to unmute" at bounding box center [685, 428] width 1371 height 856
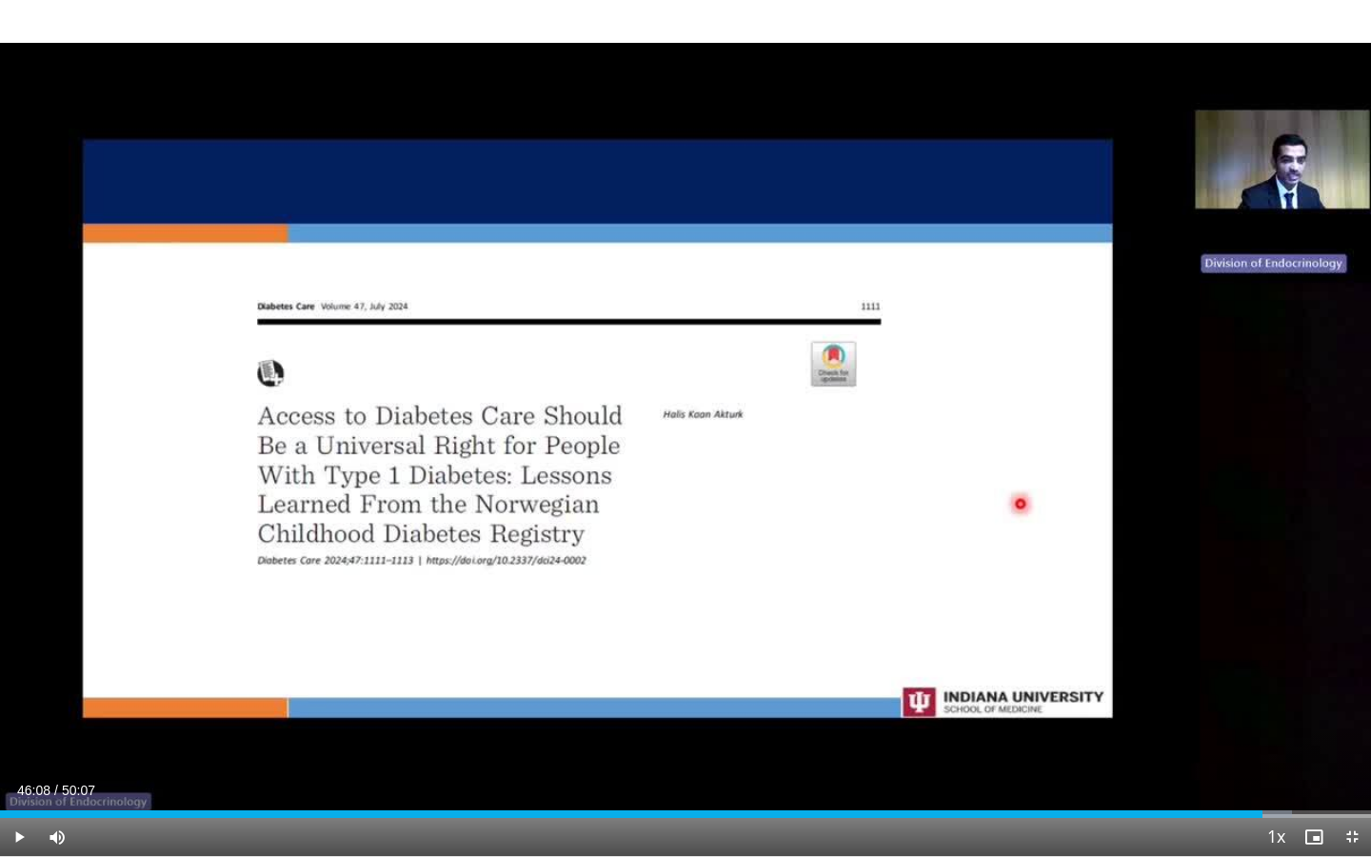
drag, startPoint x: 1081, startPoint y: 454, endPoint x: 1081, endPoint y: 491, distance: 37.1
click at [1081, 461] on div "40 seconds Tap to unmute" at bounding box center [685, 428] width 1371 height 856
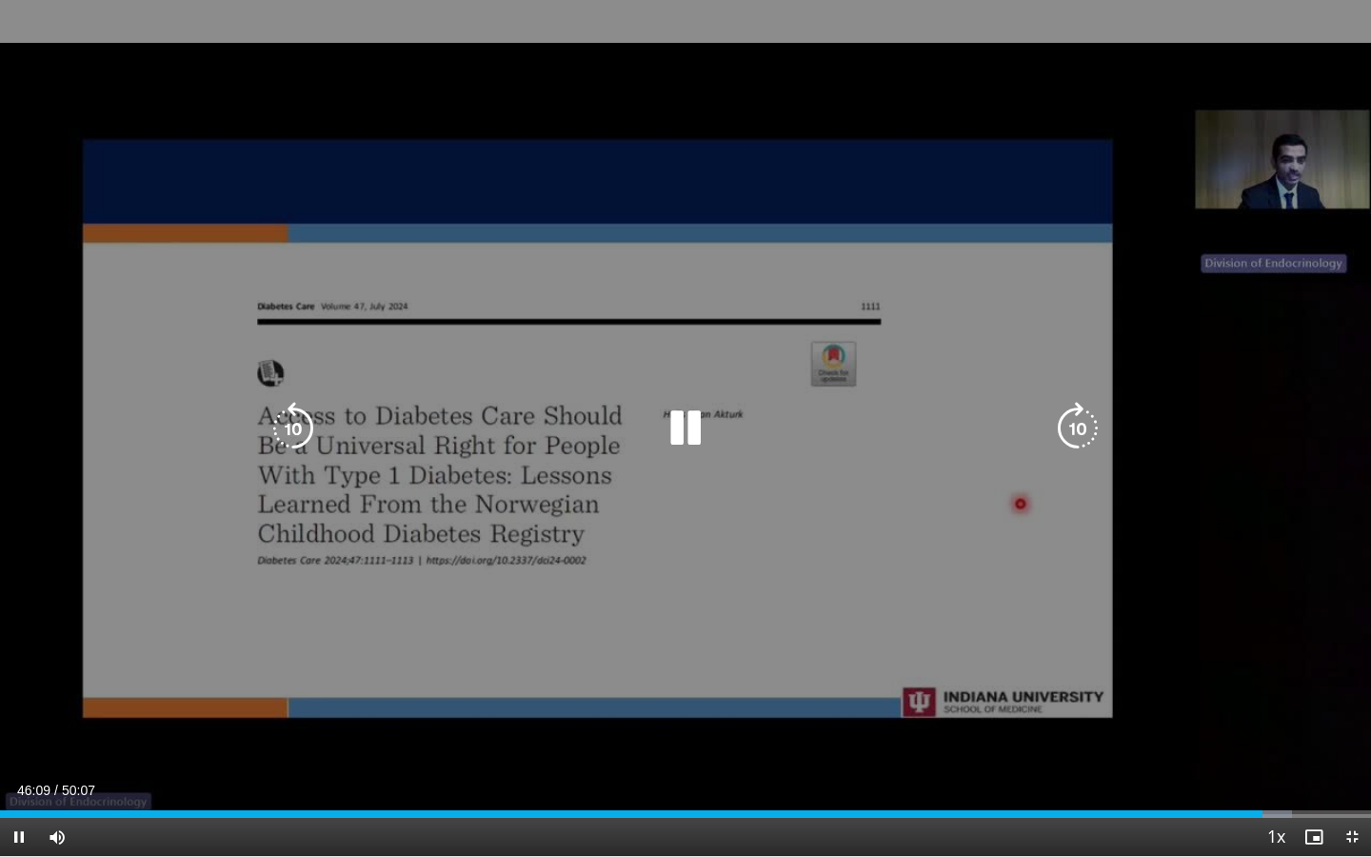
click at [1066, 433] on icon "Video Player" at bounding box center [1077, 428] width 53 height 53
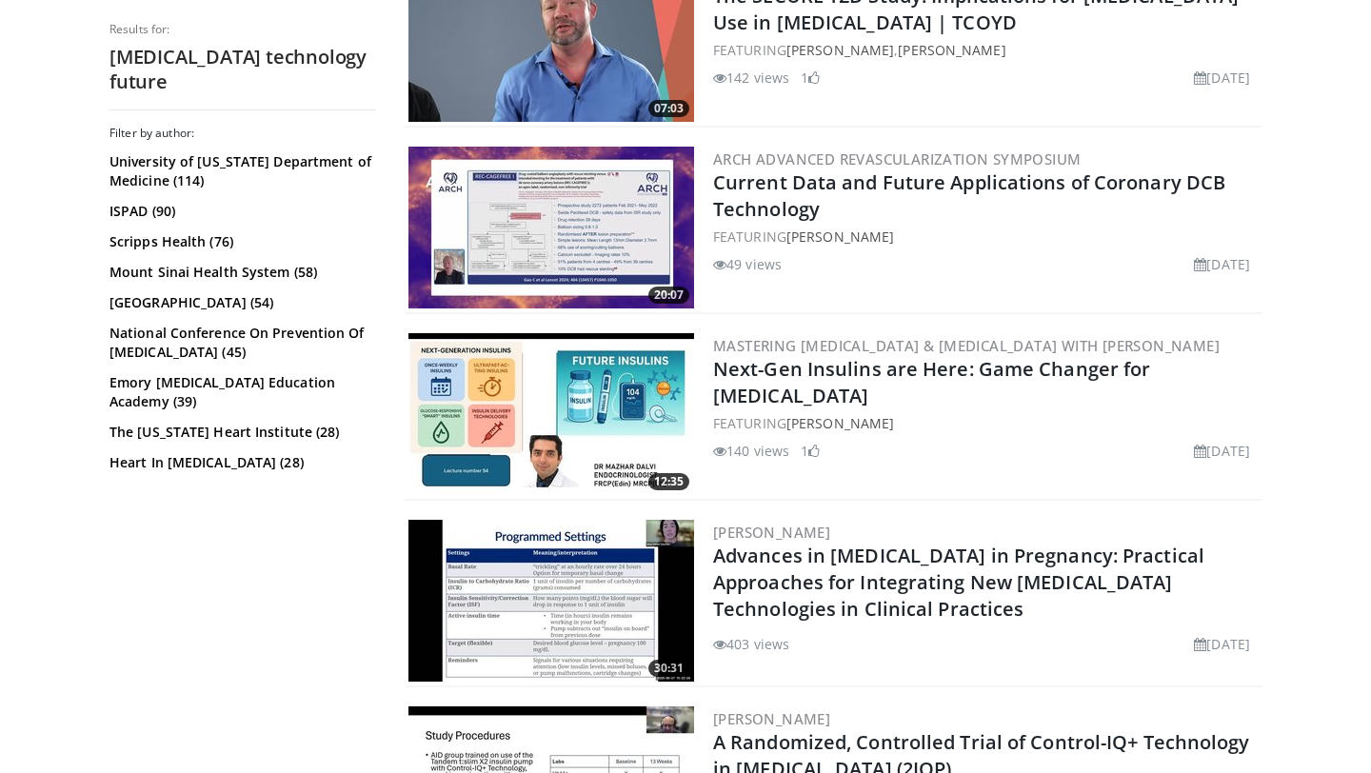
scroll to position [2917, 0]
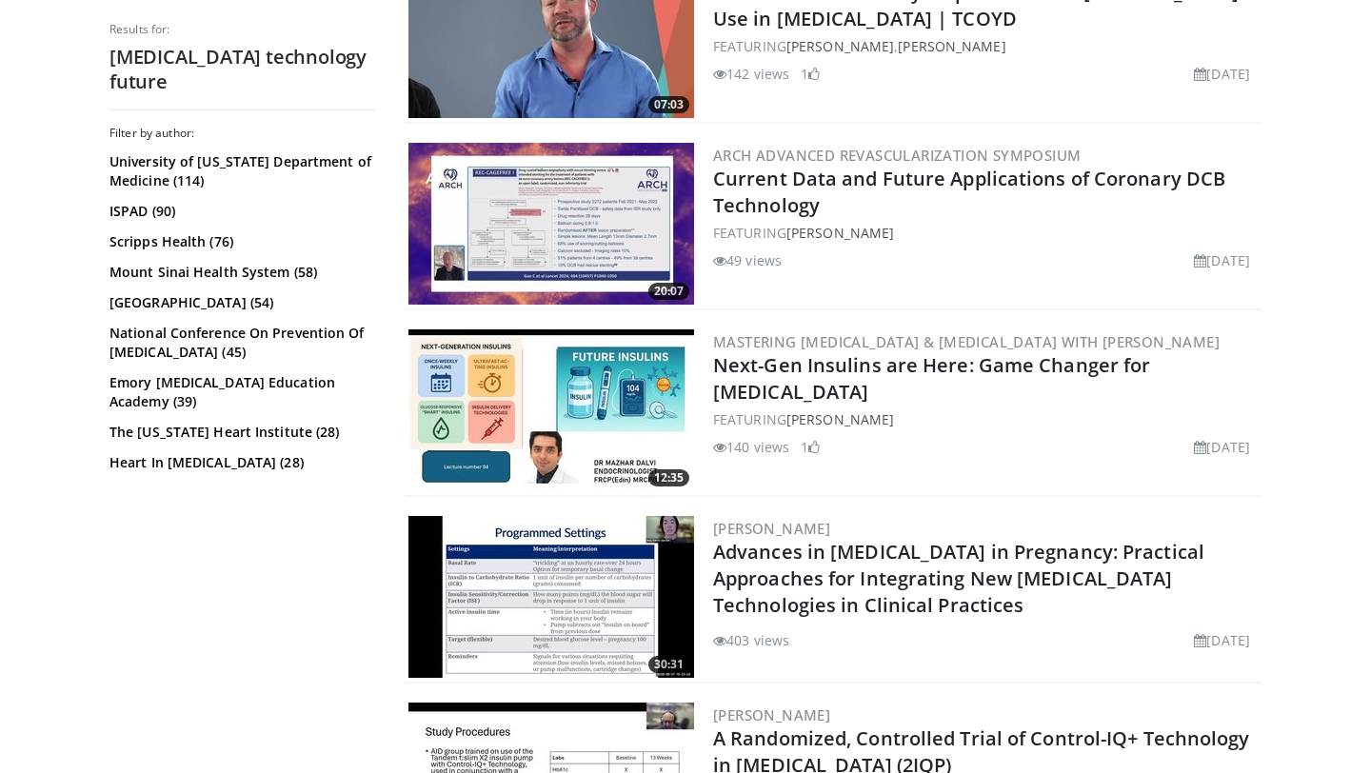
click at [544, 406] on img at bounding box center [551, 410] width 286 height 162
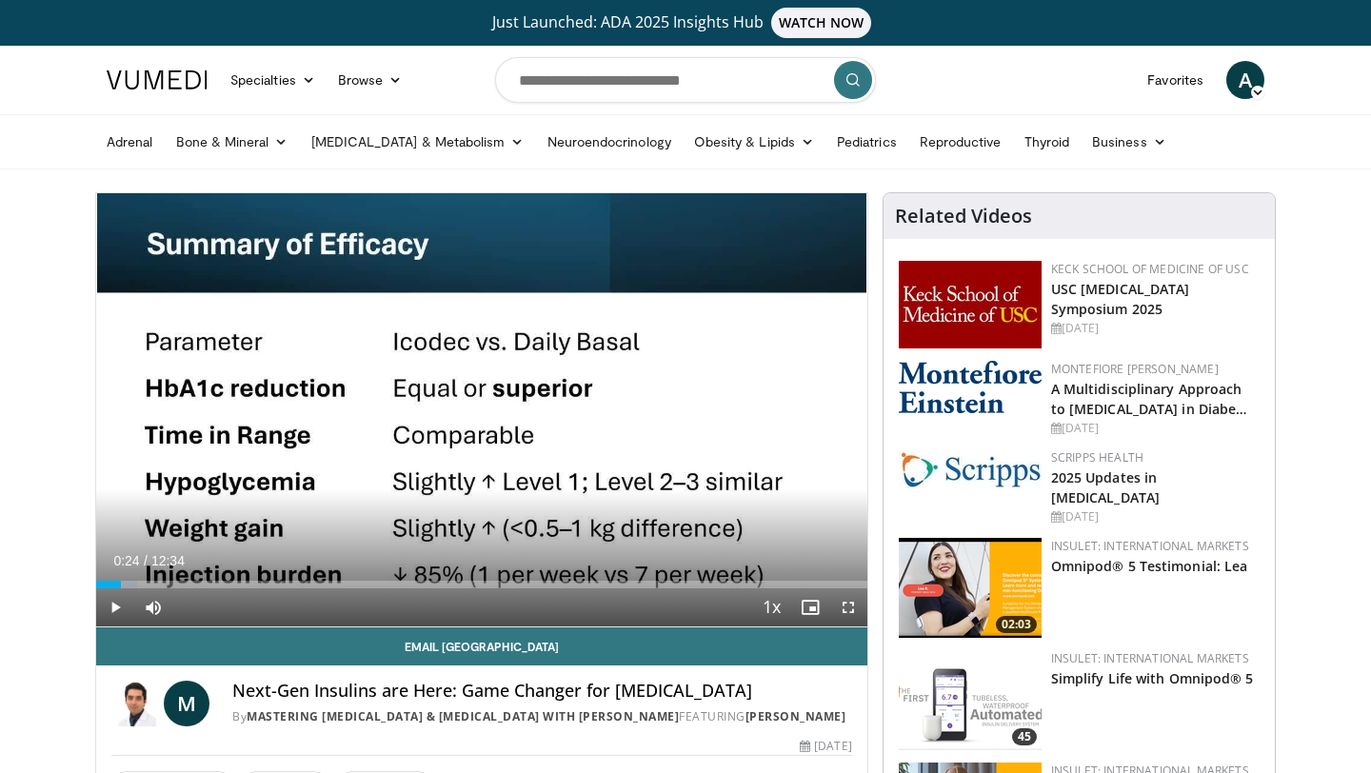
click at [121, 587] on div "Progress Bar" at bounding box center [122, 585] width 2 height 8
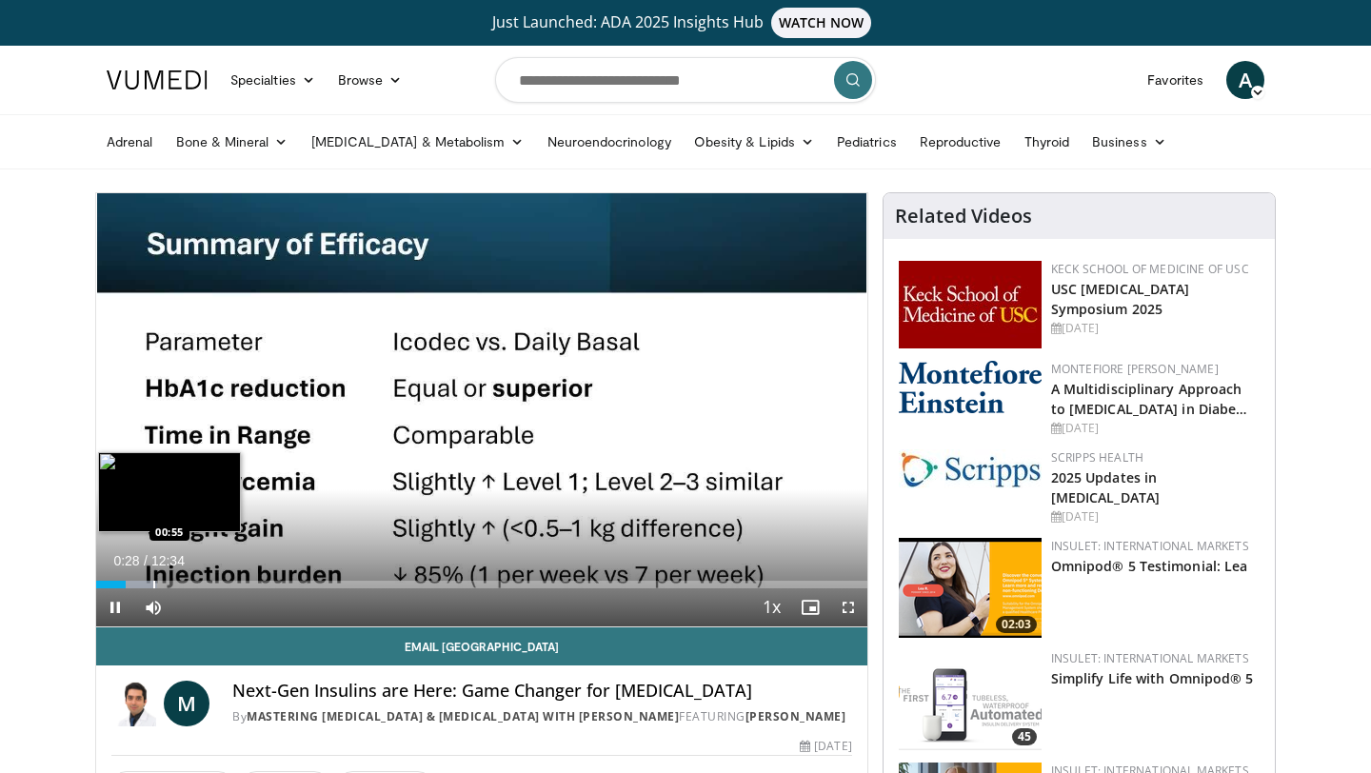
click at [153, 587] on div "Progress Bar" at bounding box center [154, 585] width 2 height 8
click at [185, 582] on div "Progress Bar" at bounding box center [186, 585] width 2 height 8
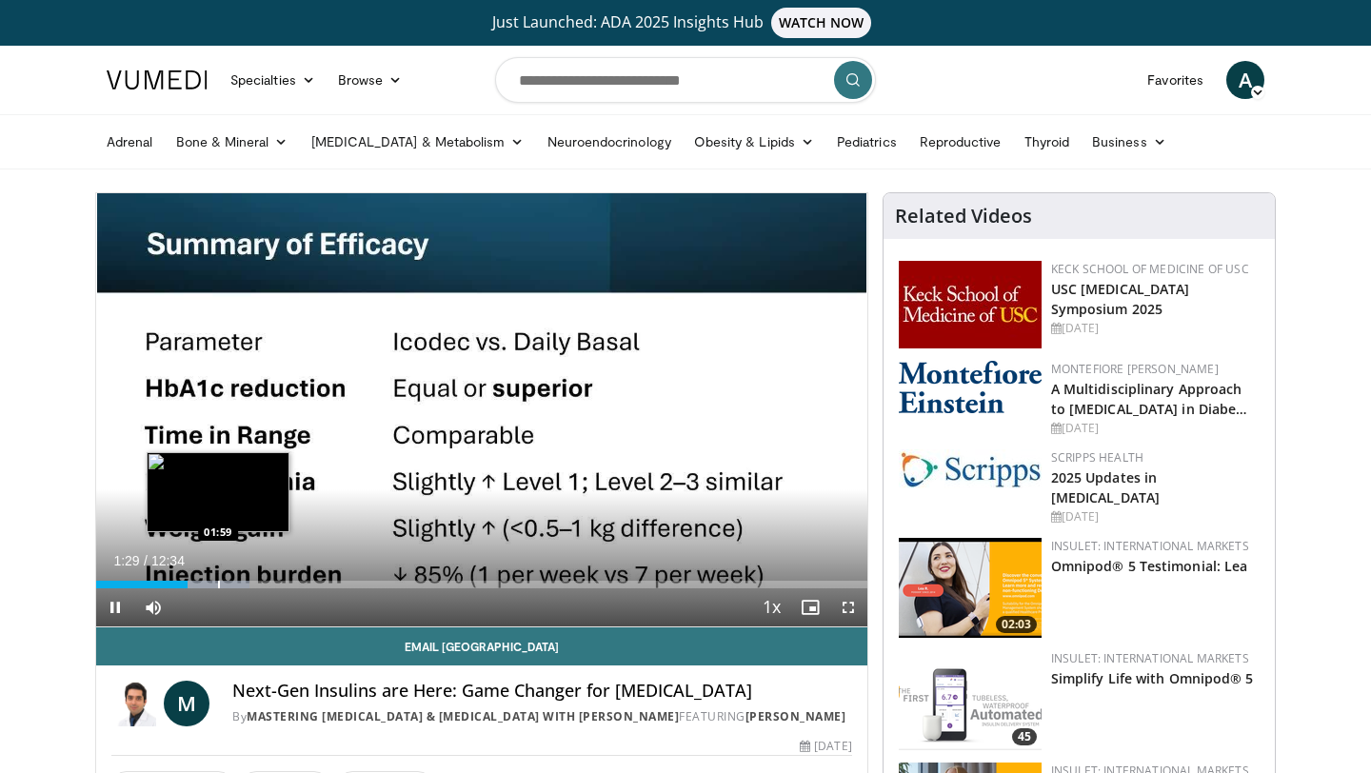
click at [217, 586] on video-js "**********" at bounding box center [481, 410] width 771 height 434
click at [226, 585] on div "Progress Bar" at bounding box center [227, 585] width 2 height 8
click at [251, 578] on div "Loaded : 26.46% 02:11 02:32" at bounding box center [481, 579] width 771 height 18
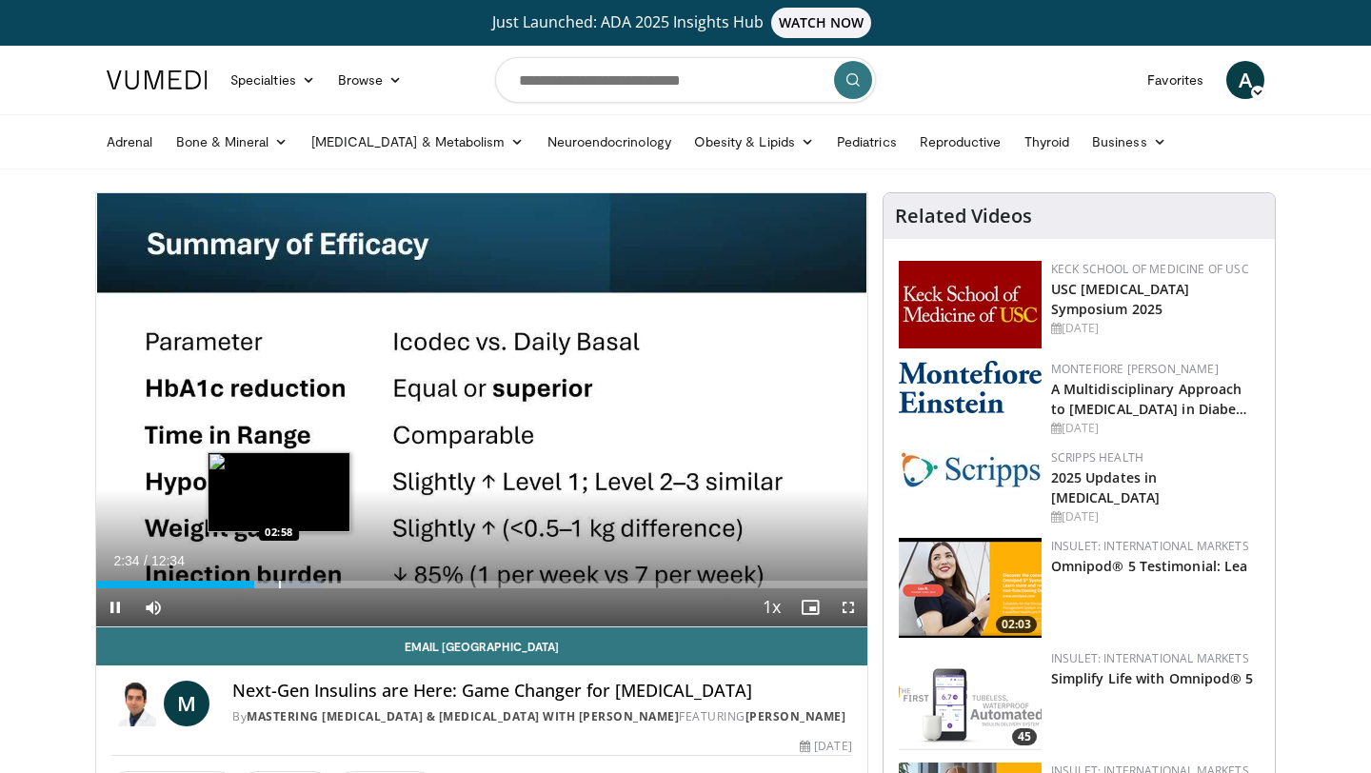
click at [279, 585] on div "Progress Bar" at bounding box center [280, 585] width 2 height 8
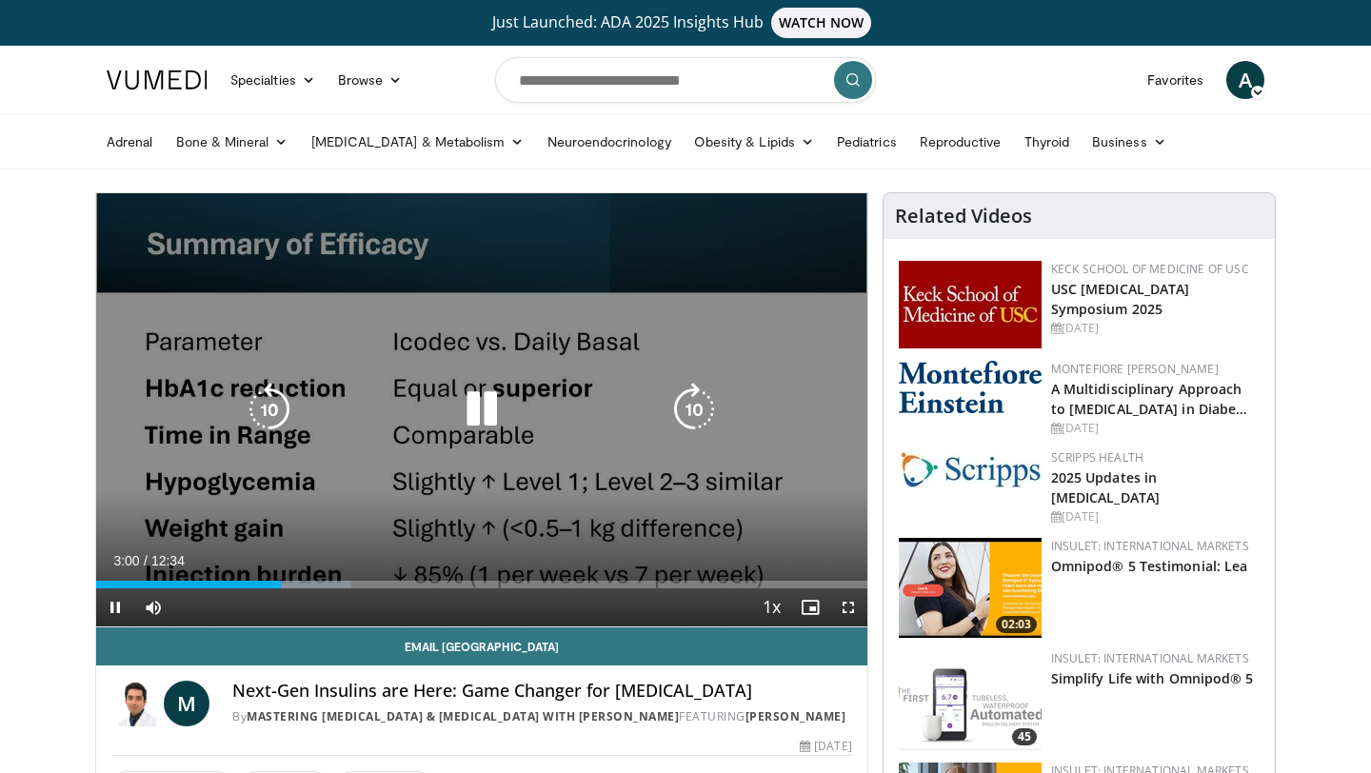
click at [302, 587] on div "Progress Bar" at bounding box center [301, 585] width 100 height 8
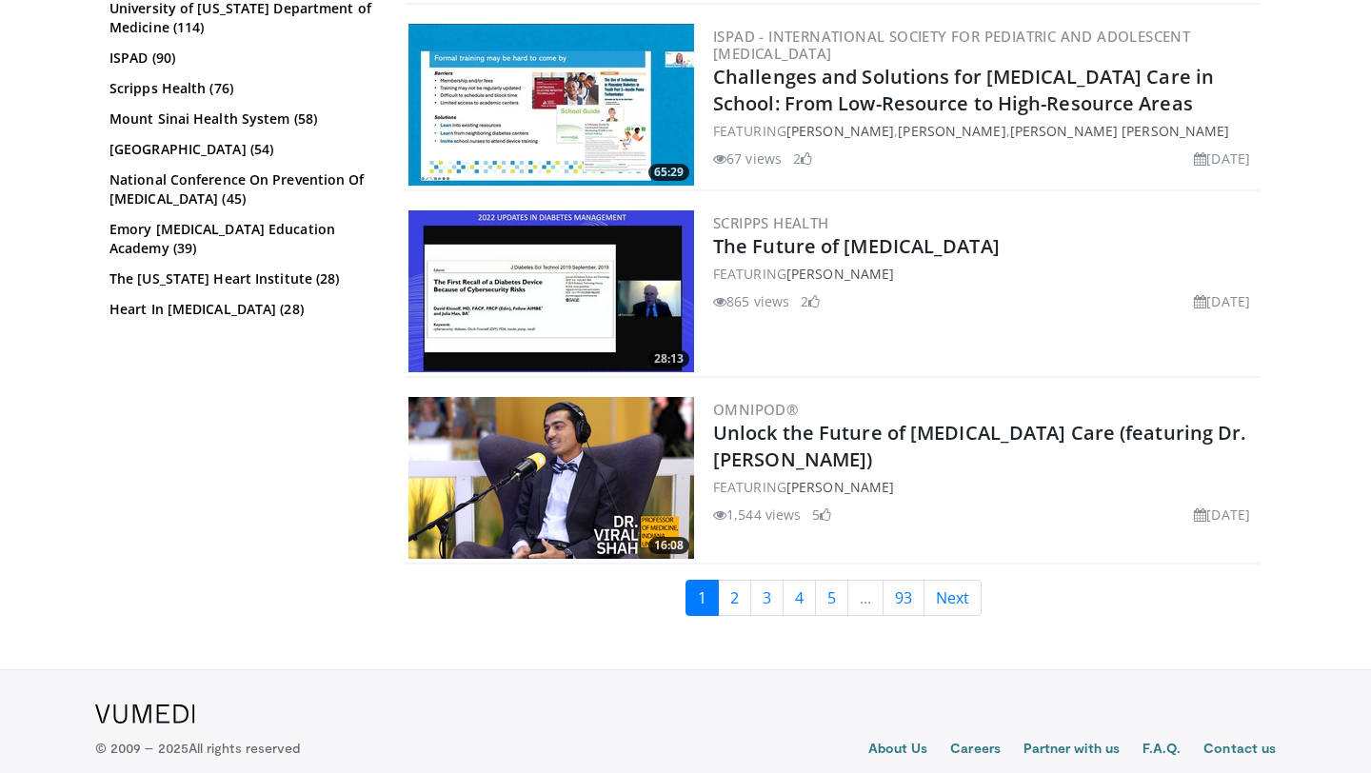
scroll to position [4782, 0]
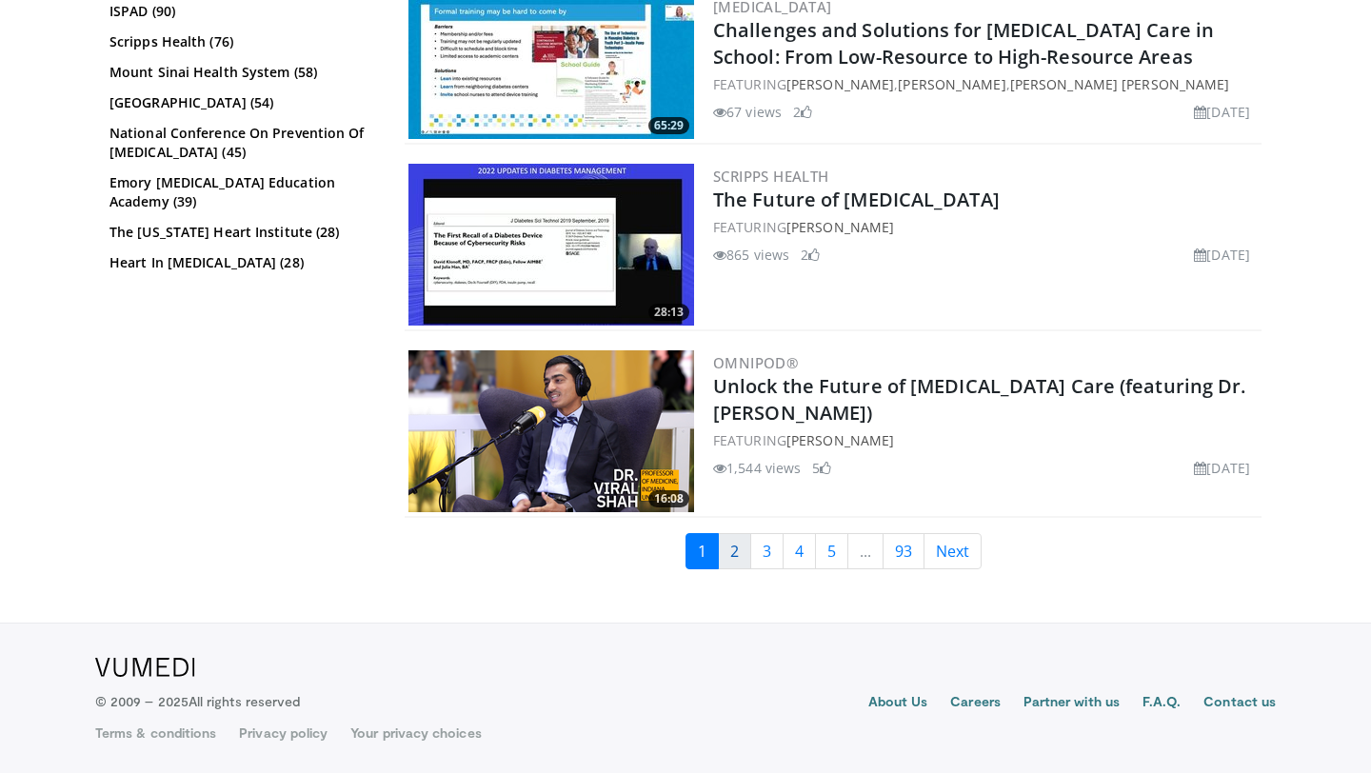
click at [733, 548] on link "2" at bounding box center [734, 551] width 33 height 36
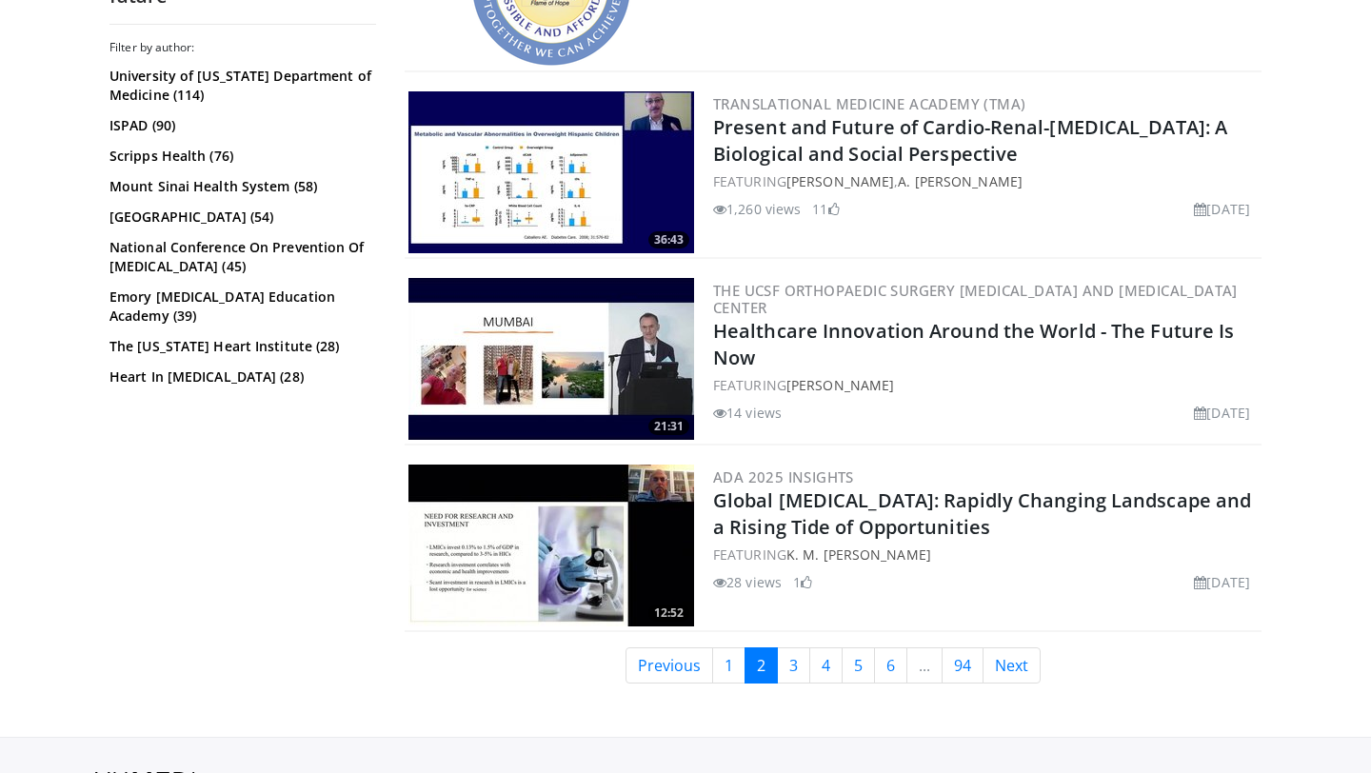
scroll to position [4743, 0]
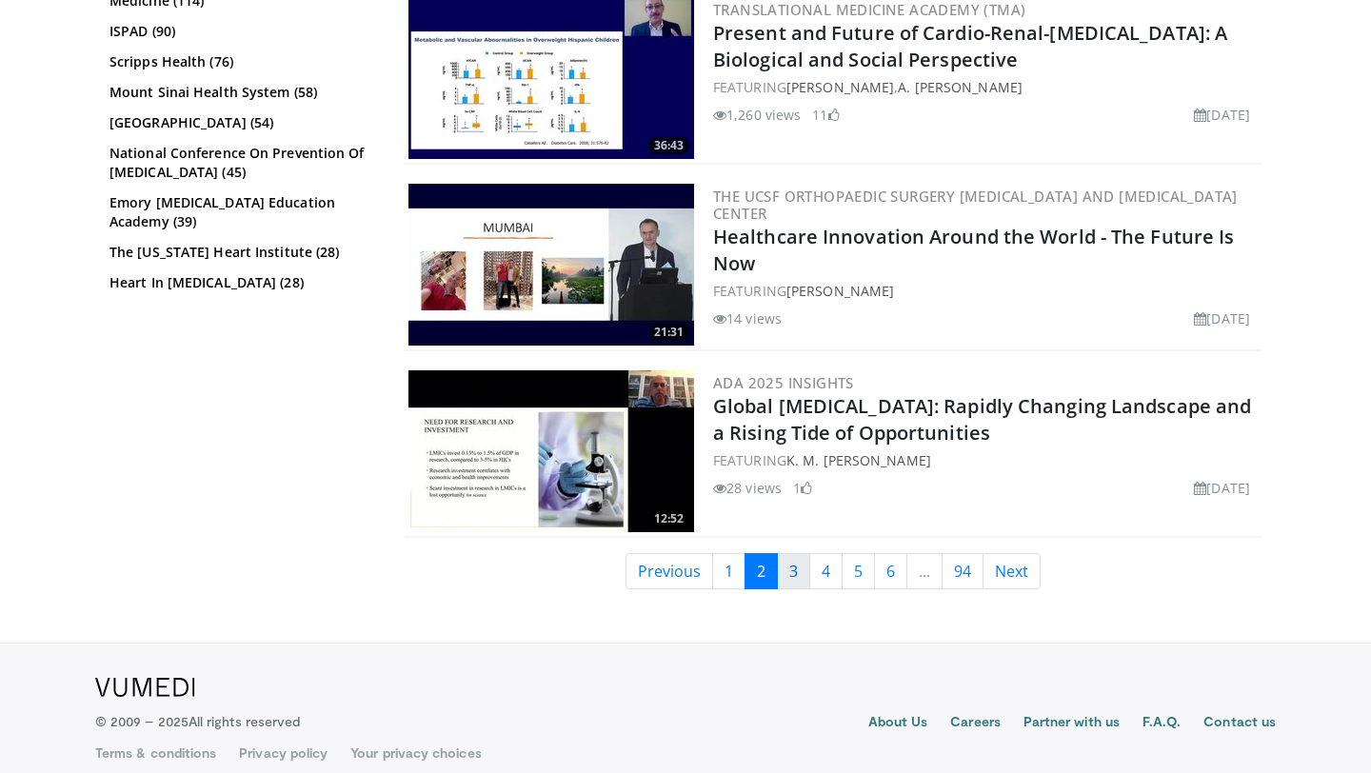
click at [790, 569] on link "3" at bounding box center [793, 571] width 33 height 36
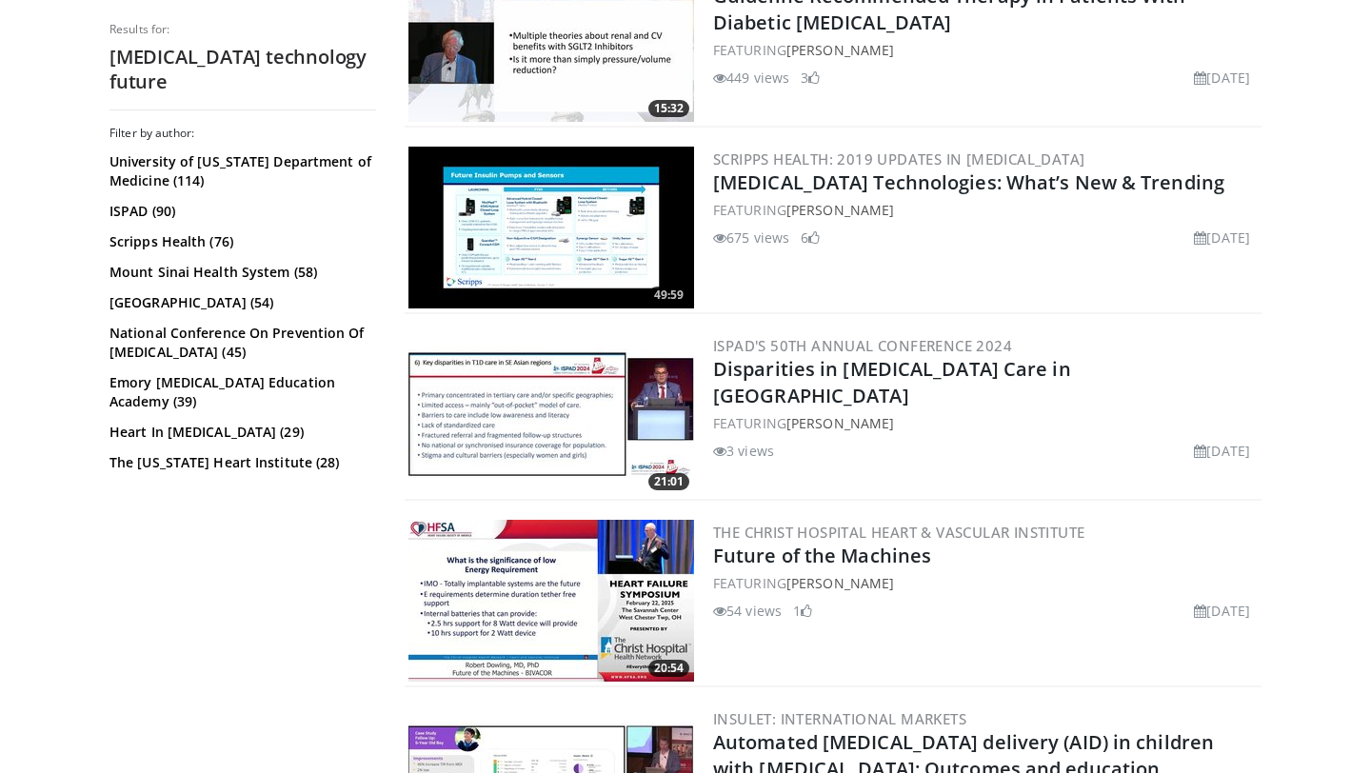
scroll to position [1935, 0]
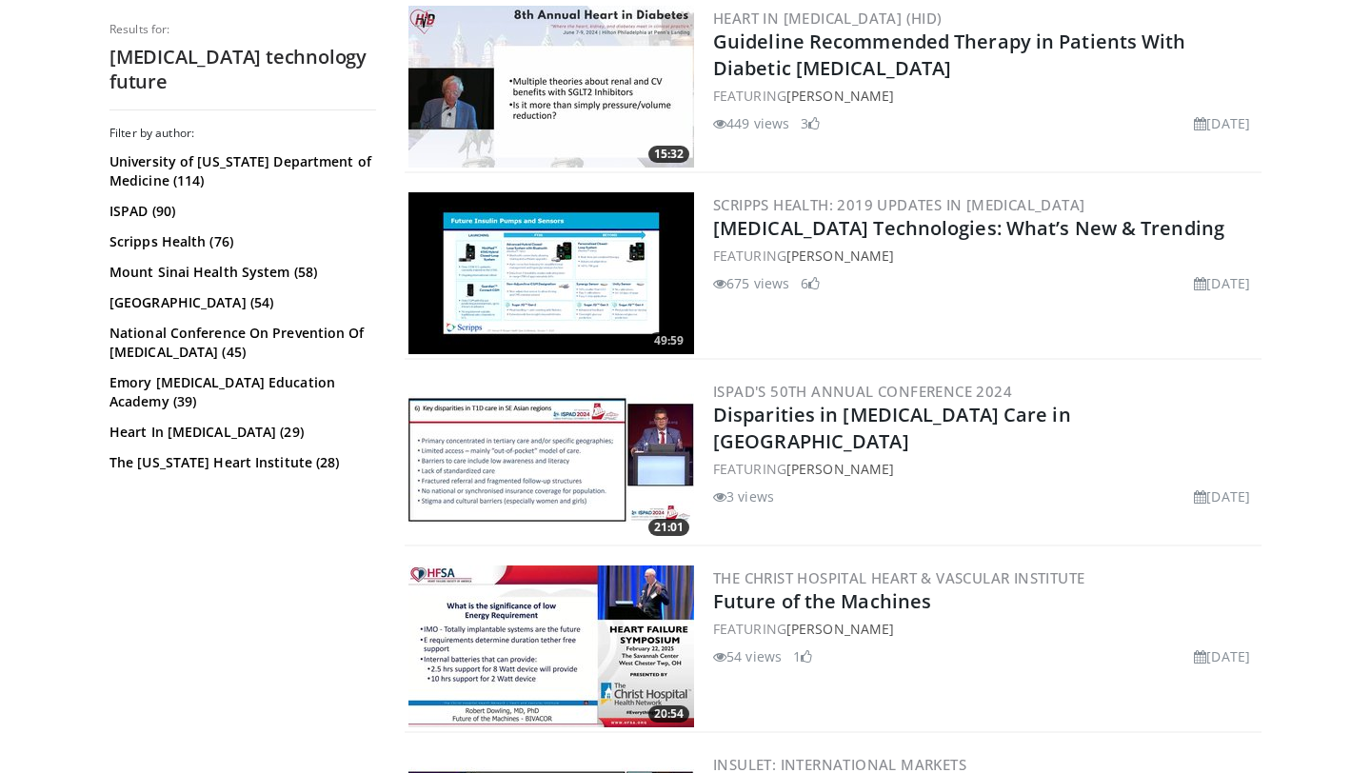
drag, startPoint x: 1176, startPoint y: 238, endPoint x: 709, endPoint y: 223, distance: 466.8
click at [709, 223] on div "49:59 Scripps Health: 2019 Updates in [MEDICAL_DATA] [MEDICAL_DATA] Technologie…" at bounding box center [833, 274] width 857 height 171
copy link "[MEDICAL_DATA] Technologies: What’s New & Trending"
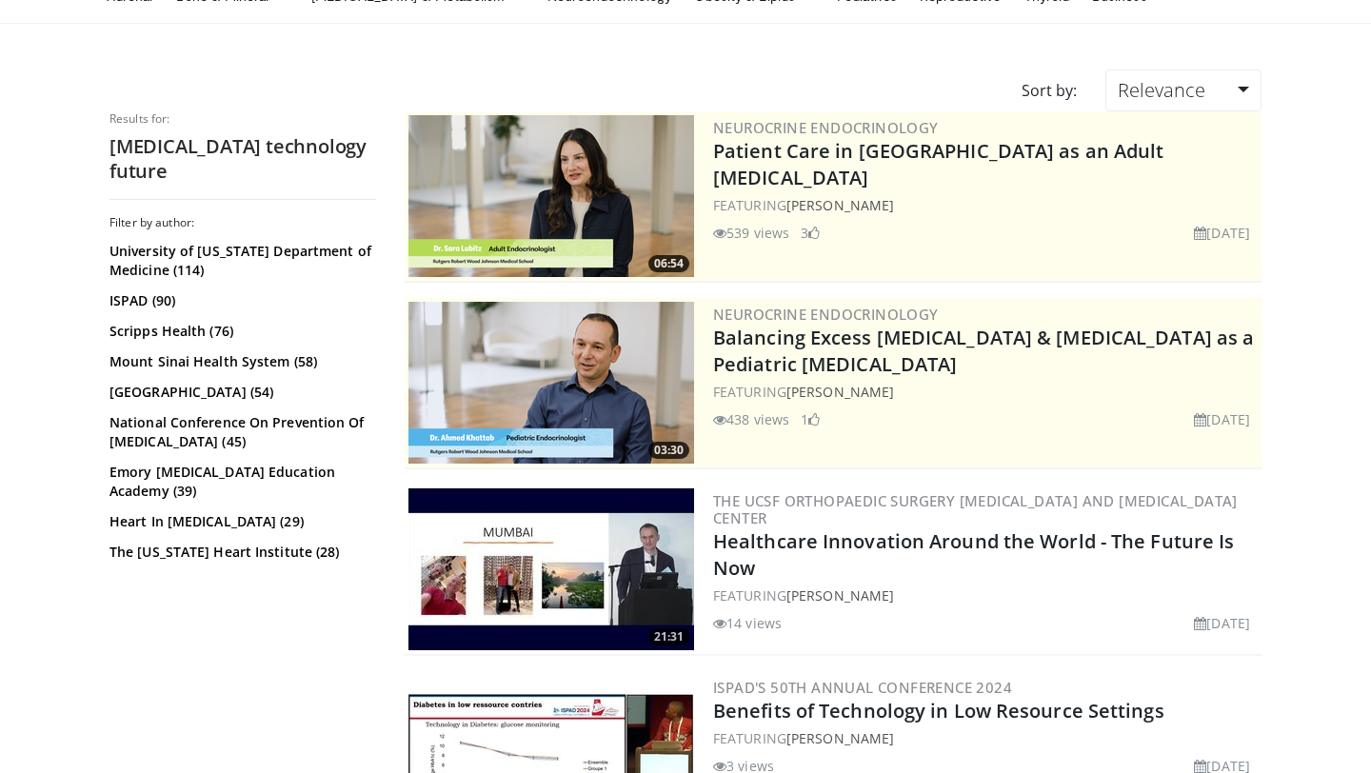
scroll to position [0, 0]
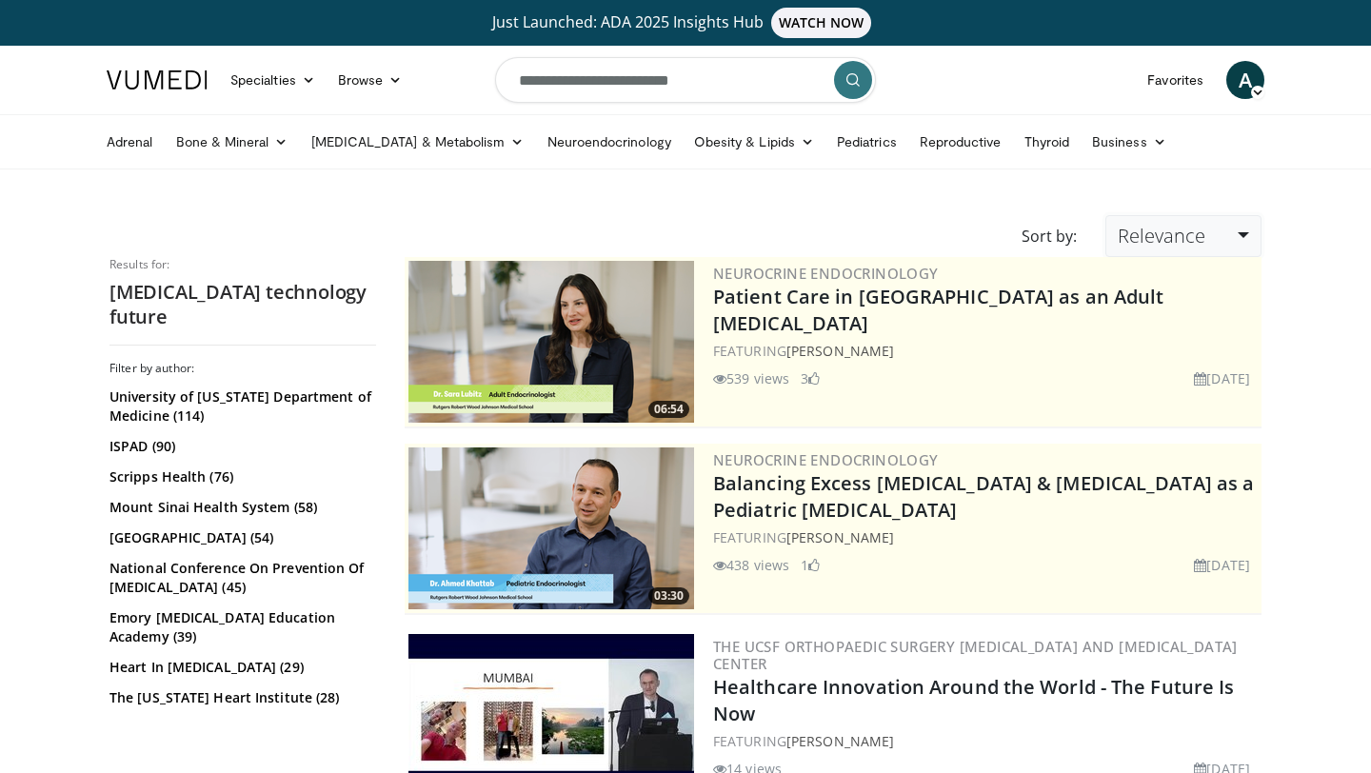
click at [1223, 232] on link "Relevance" at bounding box center [1183, 236] width 156 height 42
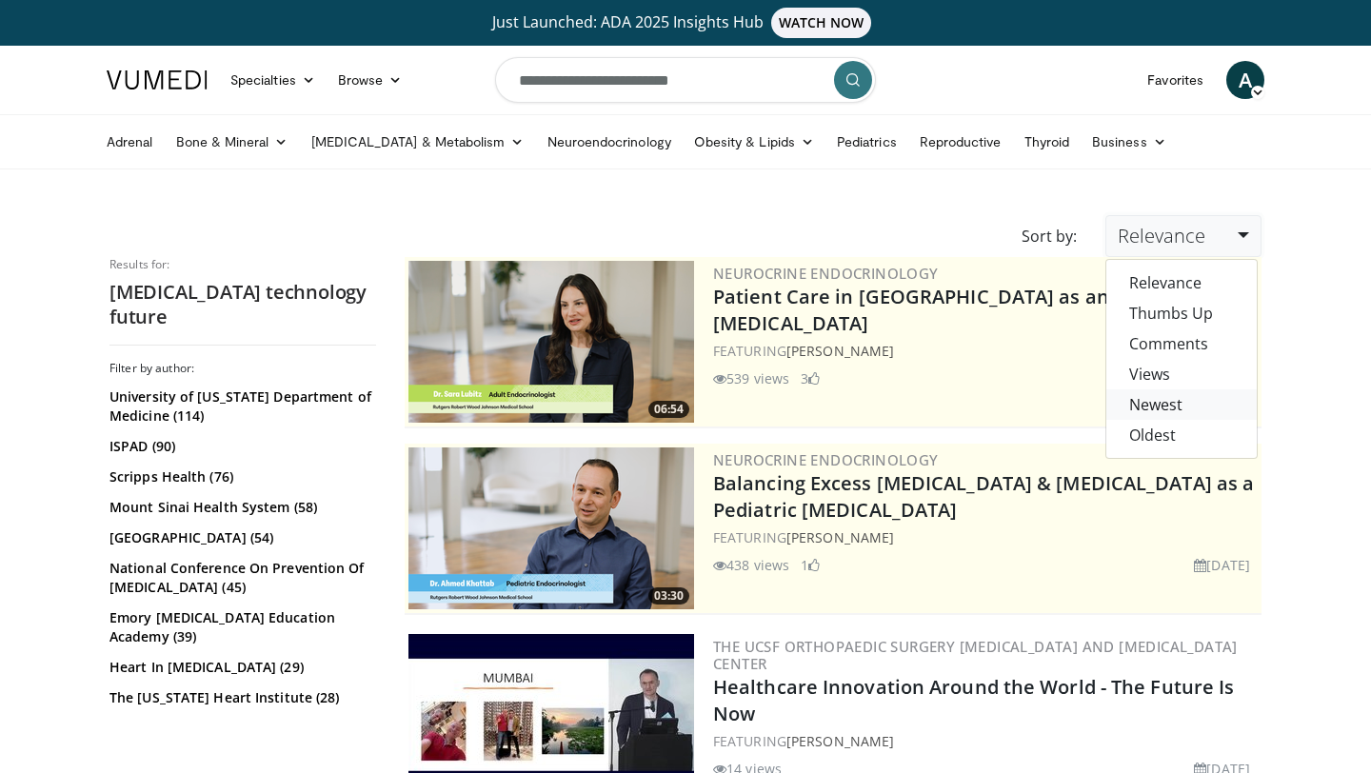
click at [1167, 408] on link "Newest" at bounding box center [1181, 404] width 150 height 30
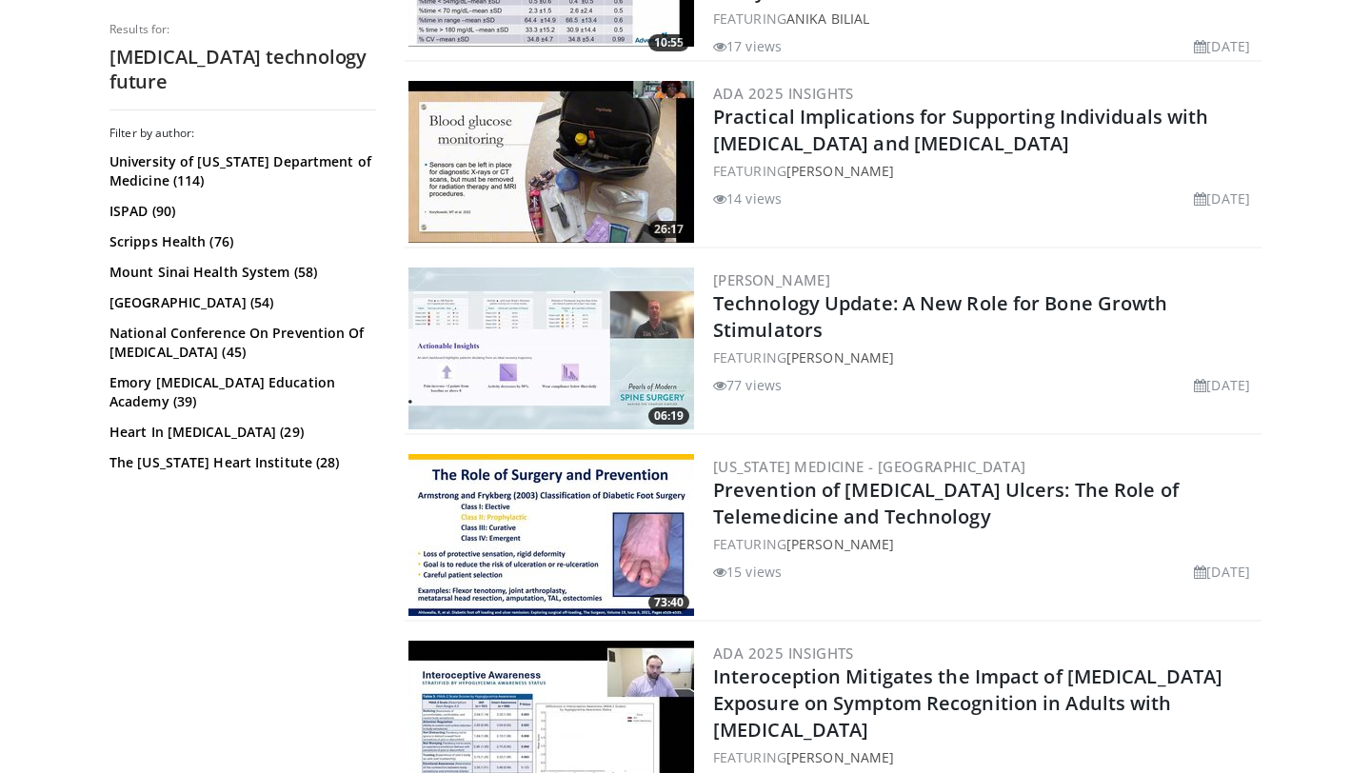
scroll to position [4576, 0]
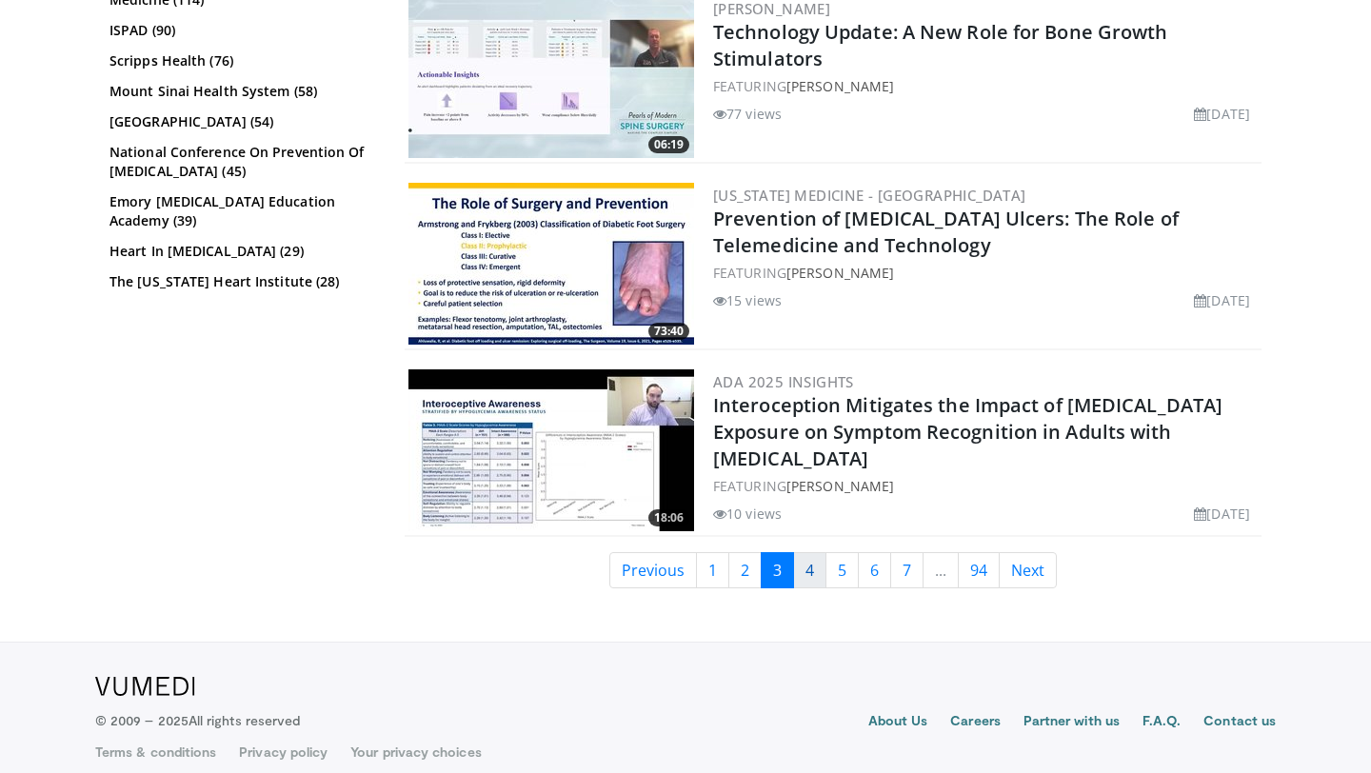
click at [805, 552] on link "4" at bounding box center [809, 570] width 33 height 36
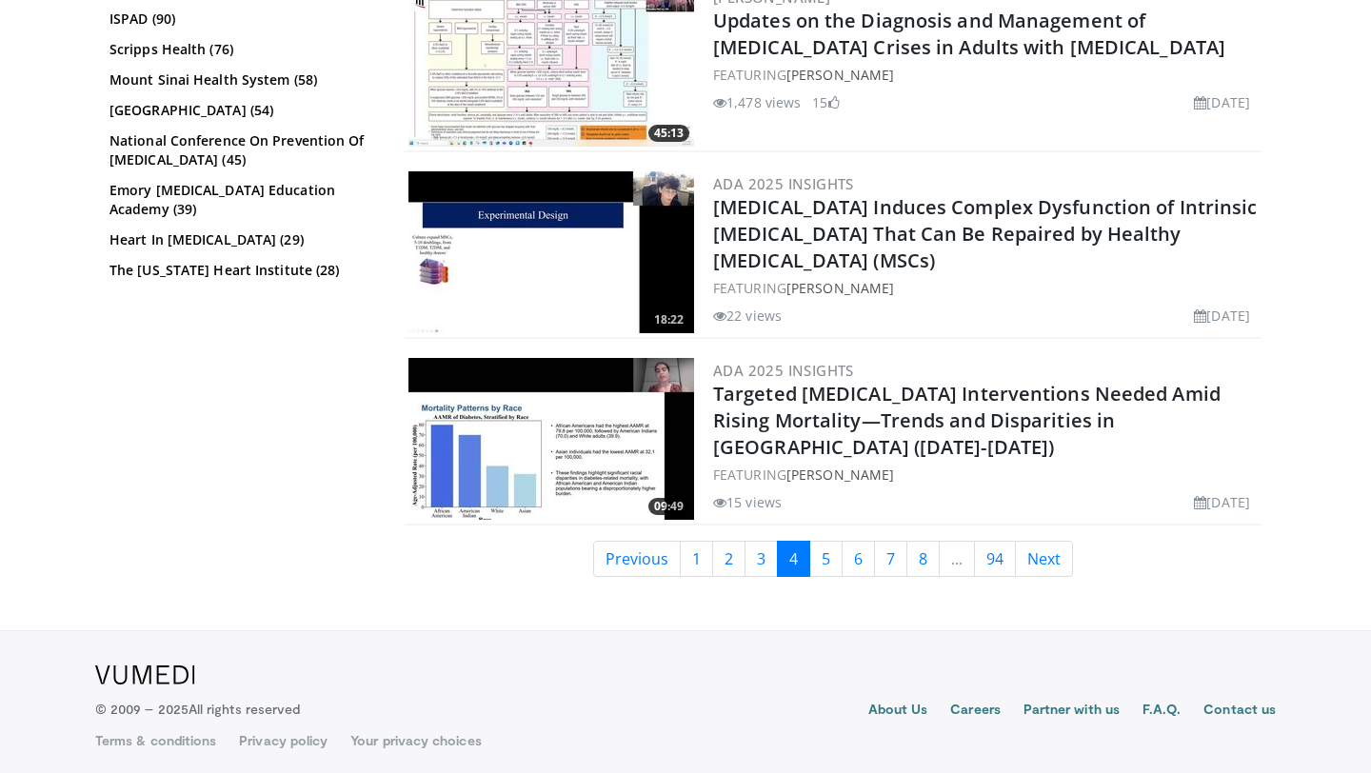
scroll to position [4762, 0]
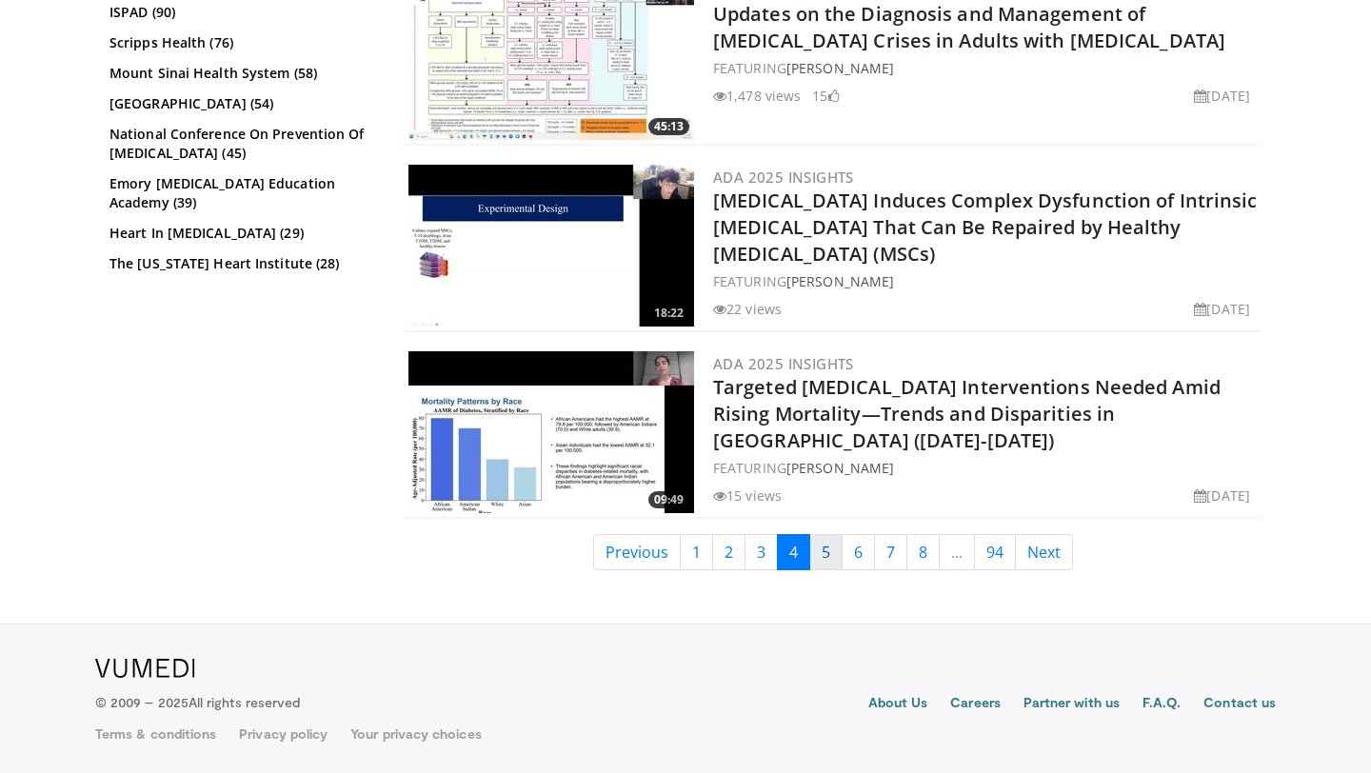
click at [830, 546] on link "5" at bounding box center [825, 552] width 33 height 36
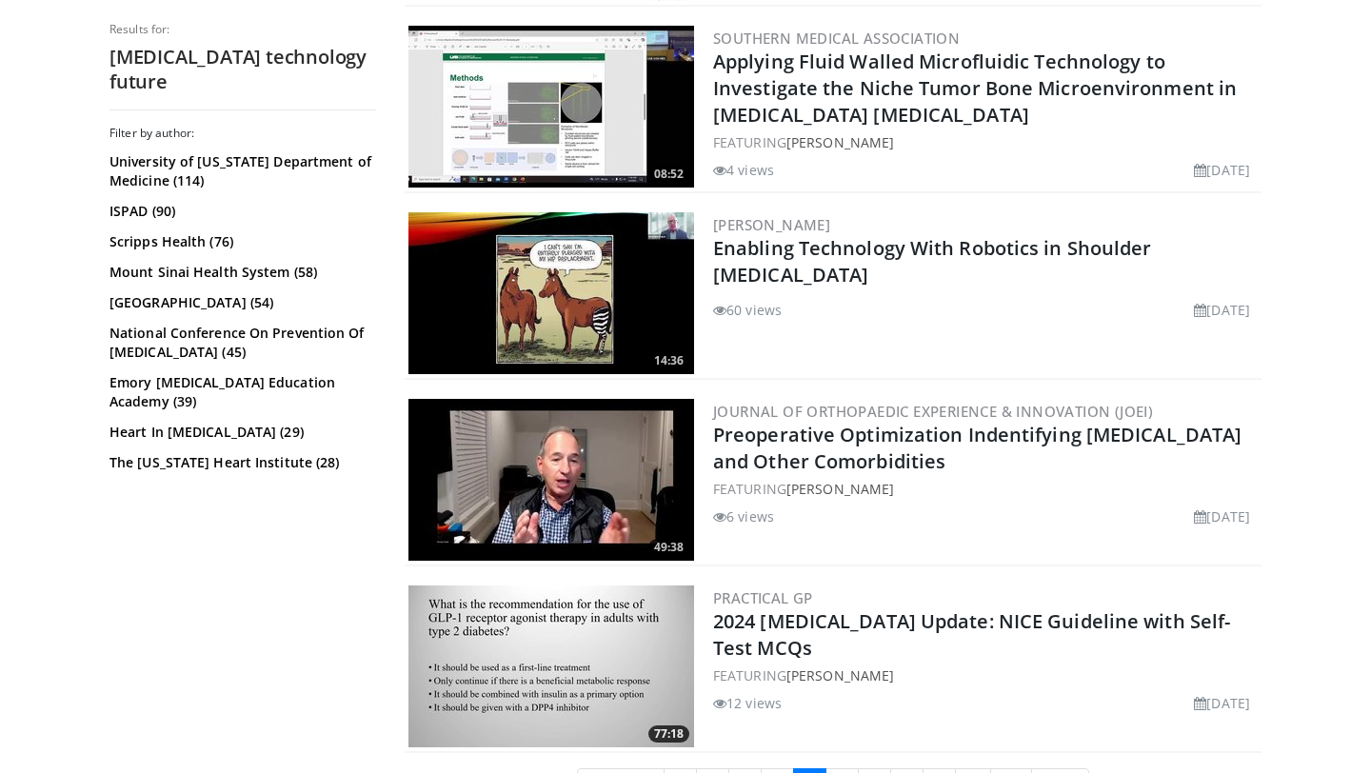
scroll to position [4782, 0]
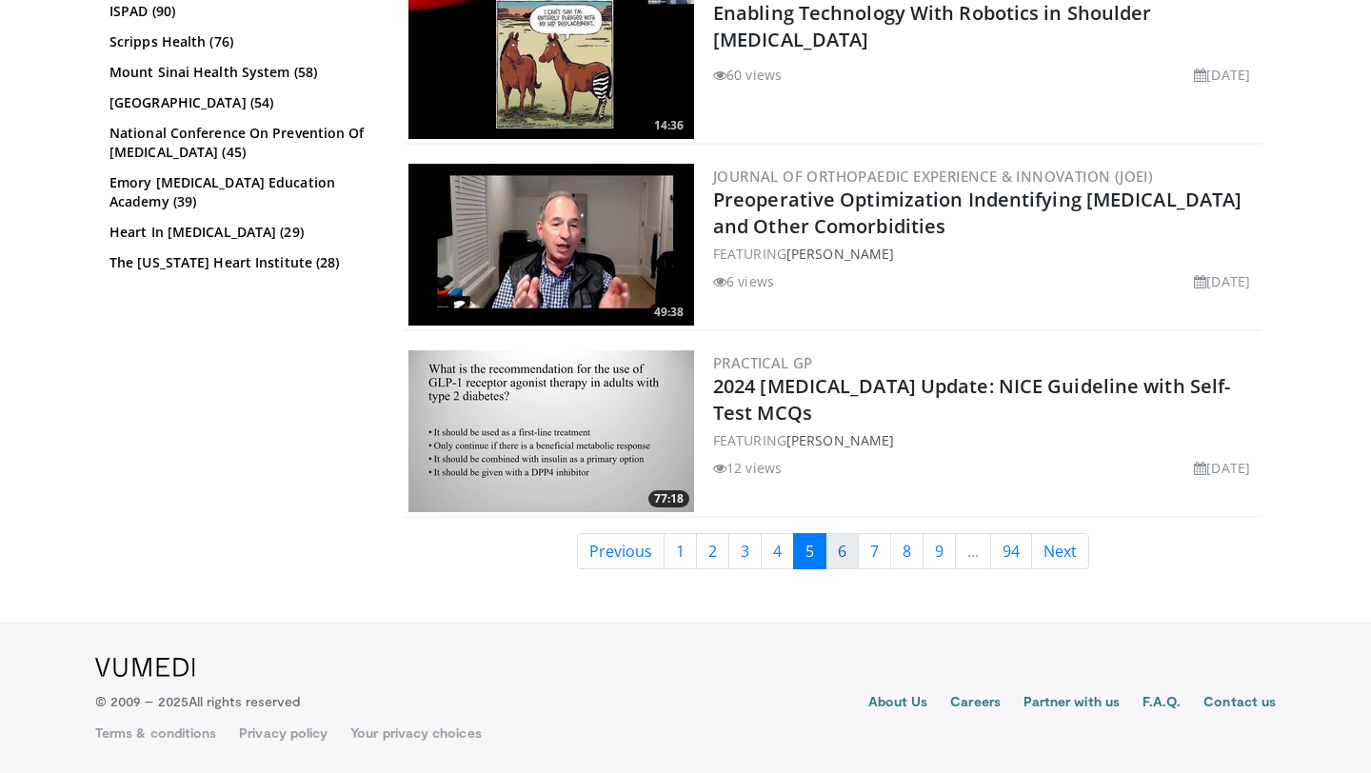
click at [837, 547] on link "6" at bounding box center [841, 551] width 33 height 36
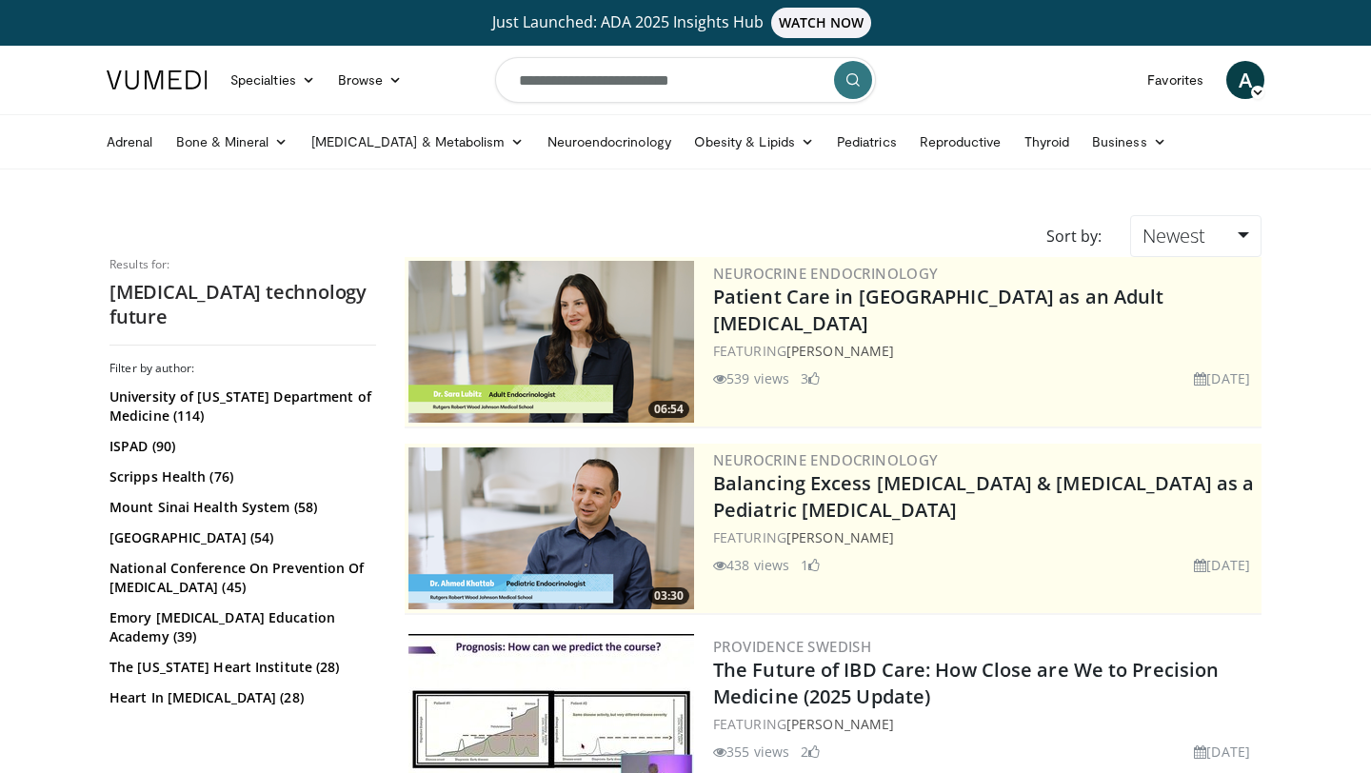
click at [638, 76] on input "**********" at bounding box center [685, 80] width 381 height 46
click at [819, 80] on button "button" at bounding box center [811, 80] width 38 height 38
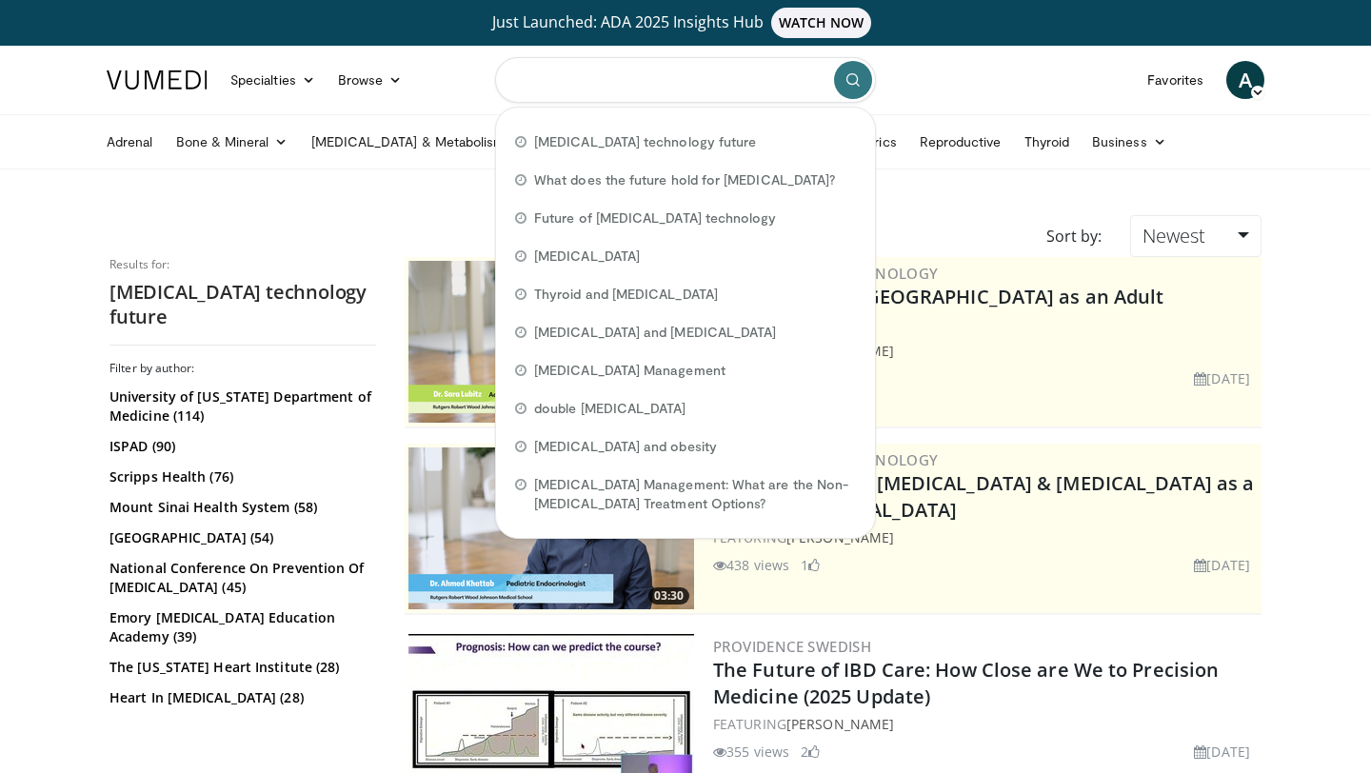
paste input "**********"
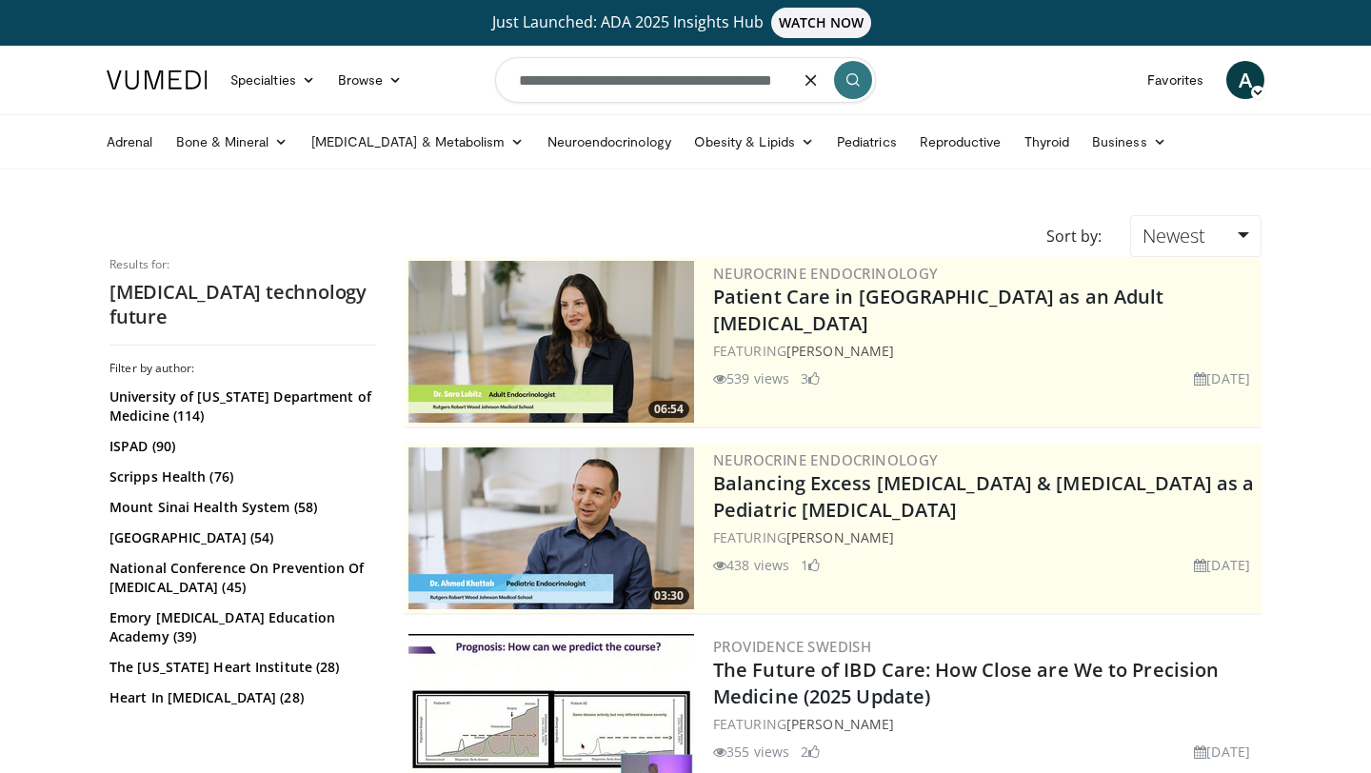
type input "**********"
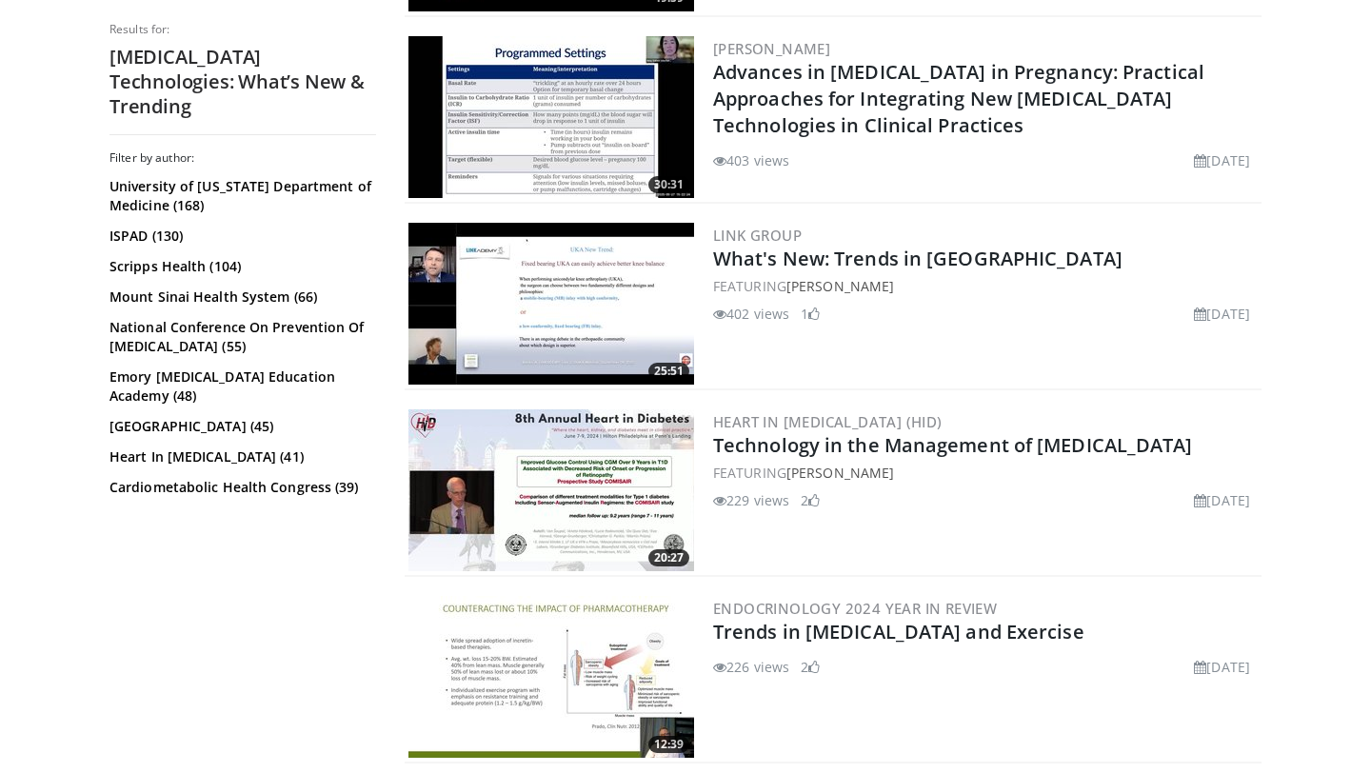
scroll to position [845, 0]
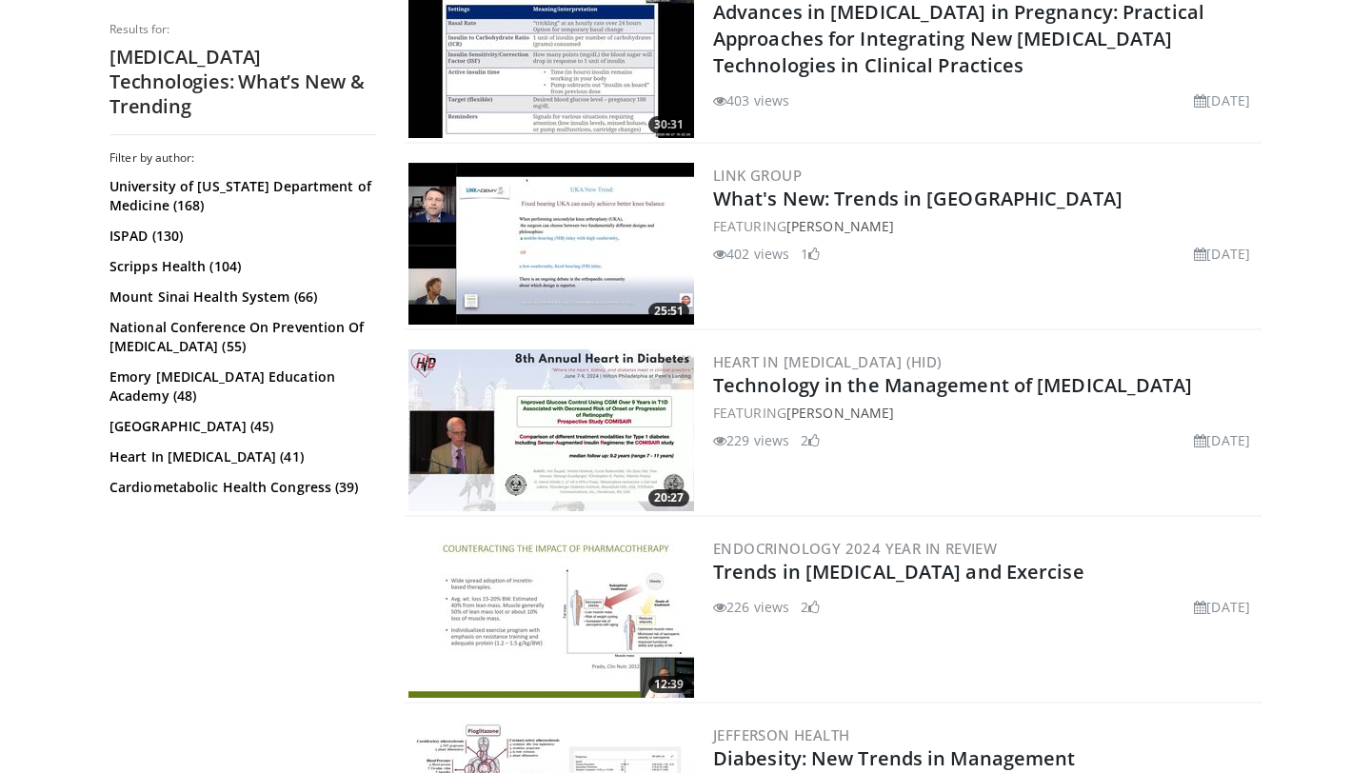
click at [950, 547] on link "Endocrinology 2024 Year in Review" at bounding box center [855, 548] width 284 height 19
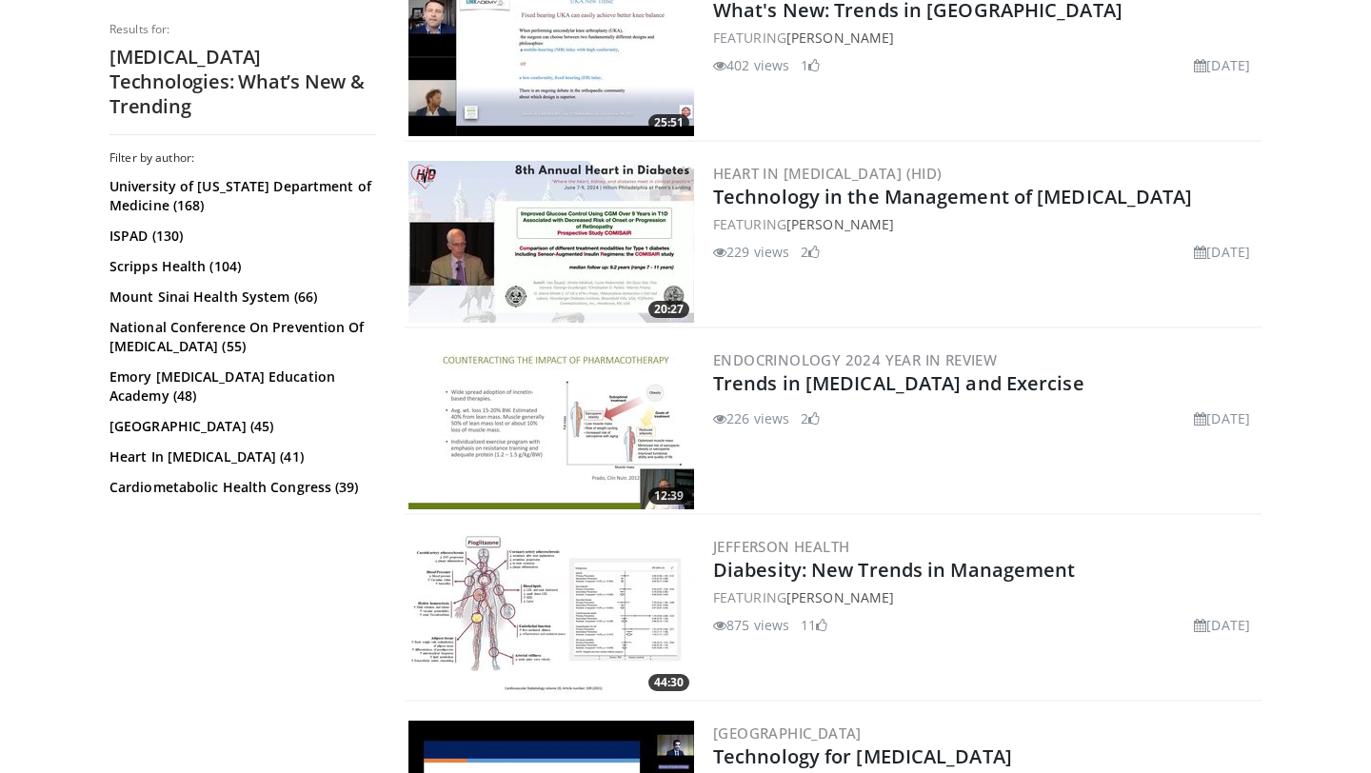
scroll to position [0, 0]
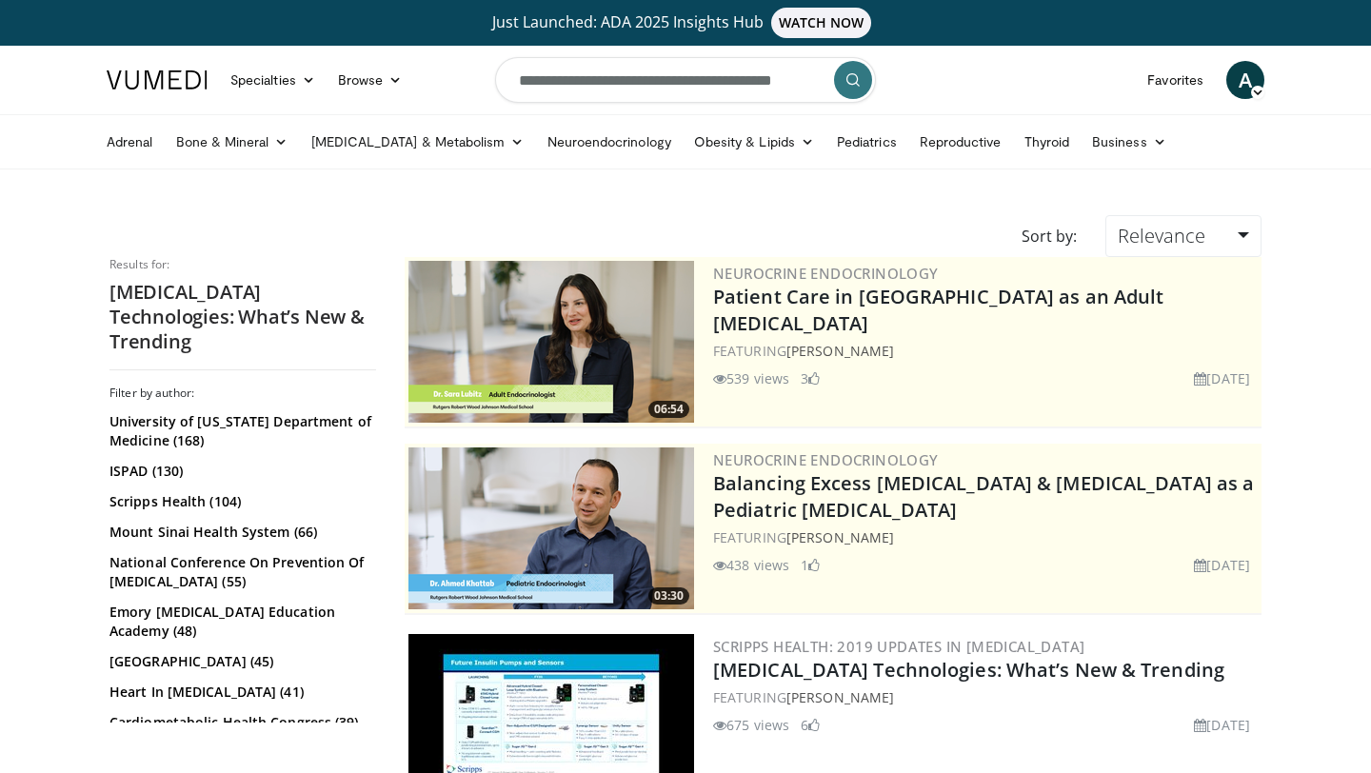
click at [597, 87] on input "**********" at bounding box center [685, 80] width 381 height 46
